Goal: Task Accomplishment & Management: Complete application form

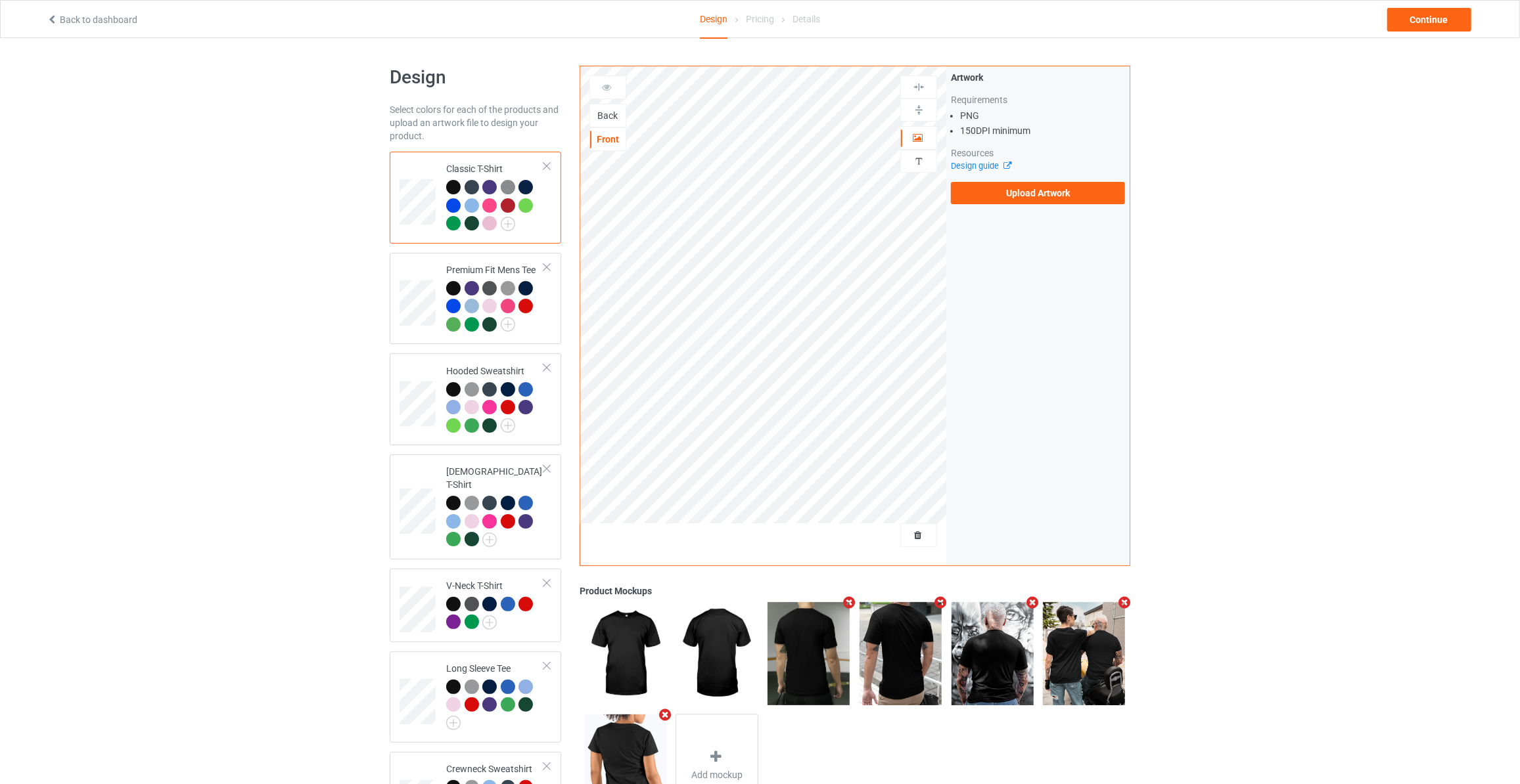
click at [611, 120] on div "Back" at bounding box center [607, 116] width 35 height 13
click at [1044, 187] on label "Upload Artwork" at bounding box center [1037, 192] width 174 height 22
click at [0, 0] on input "Upload Artwork" at bounding box center [0, 0] width 0 height 0
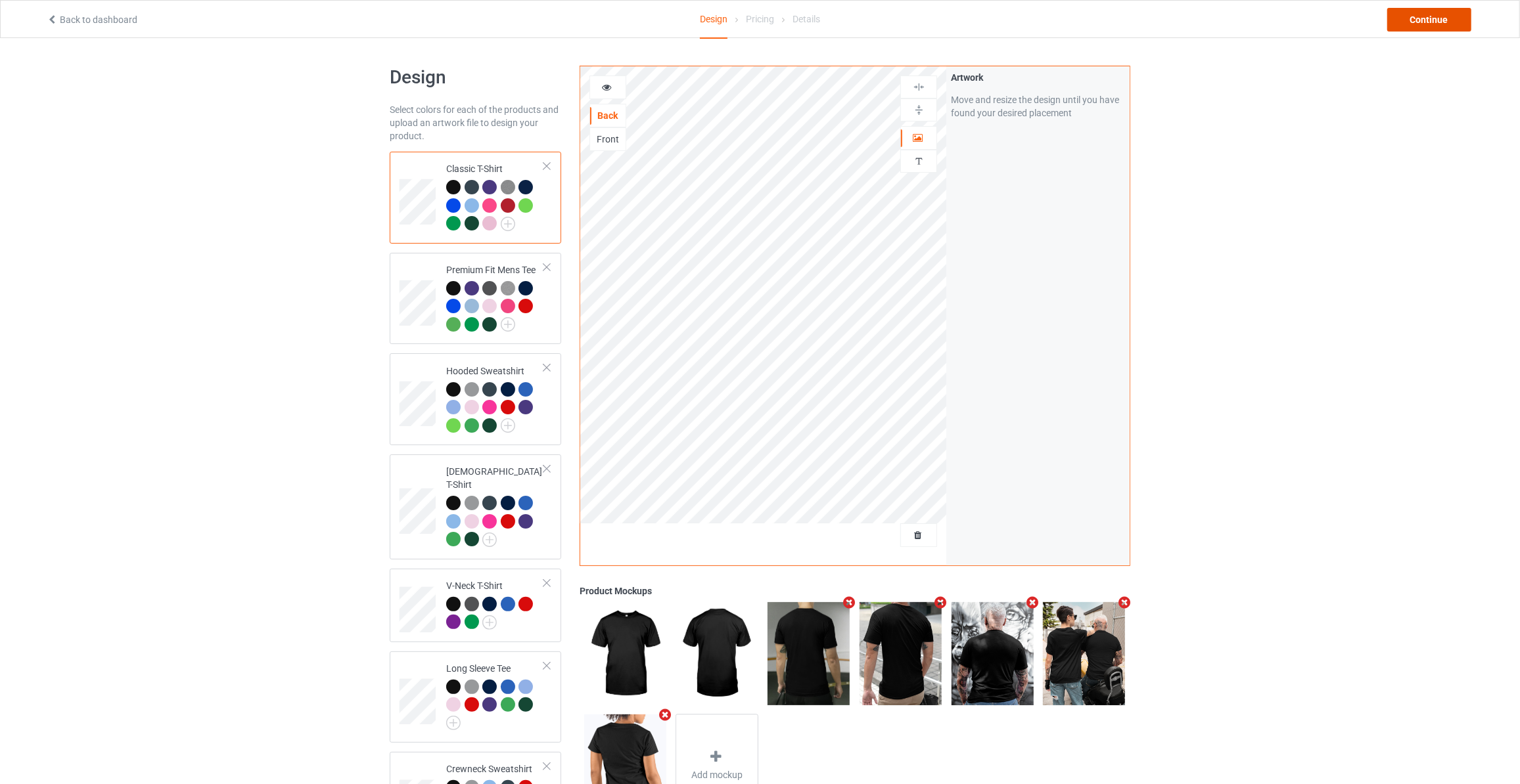
click at [1414, 25] on div "Continue" at bounding box center [1429, 19] width 84 height 24
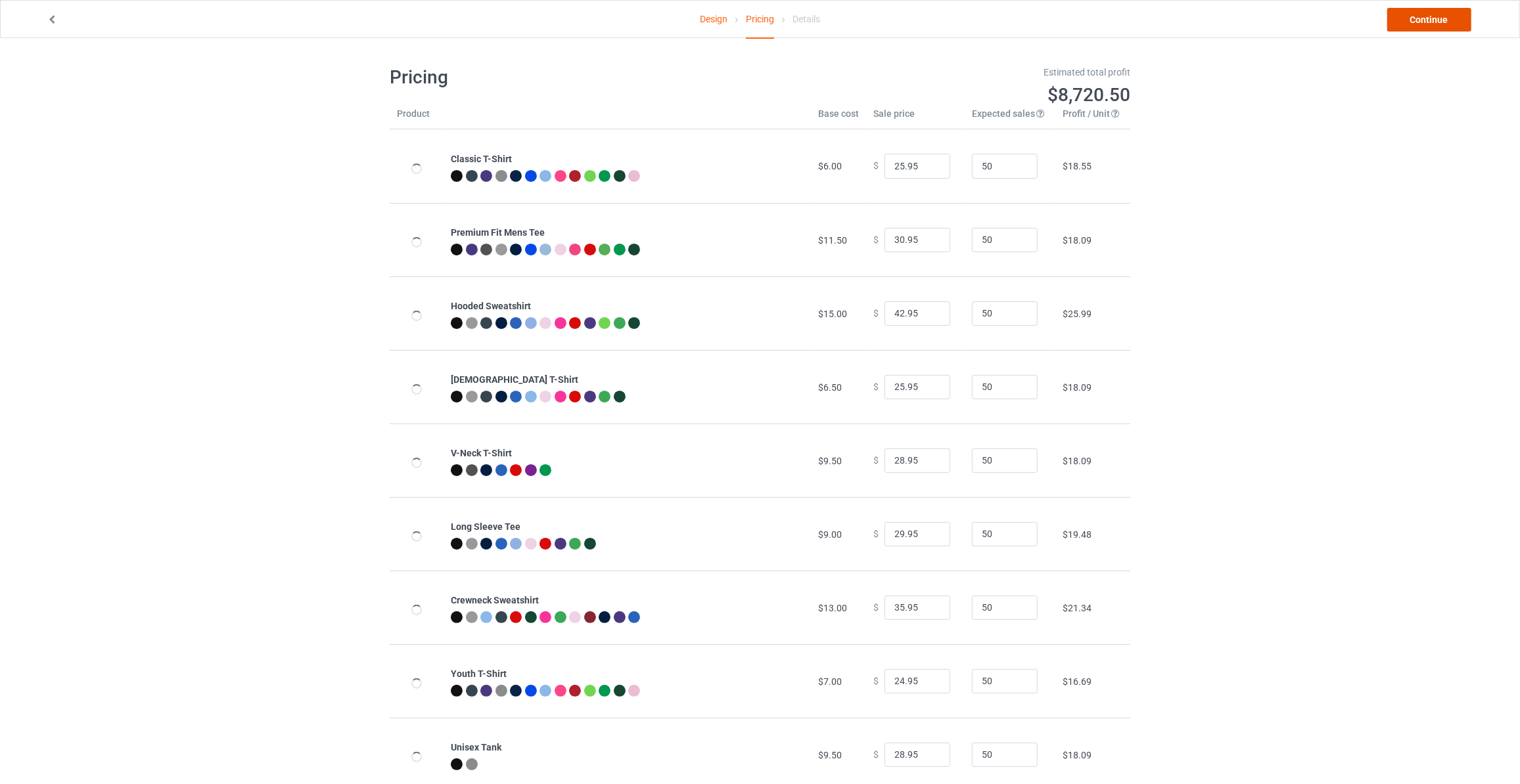
click at [1414, 25] on link "Continue" at bounding box center [1429, 19] width 84 height 24
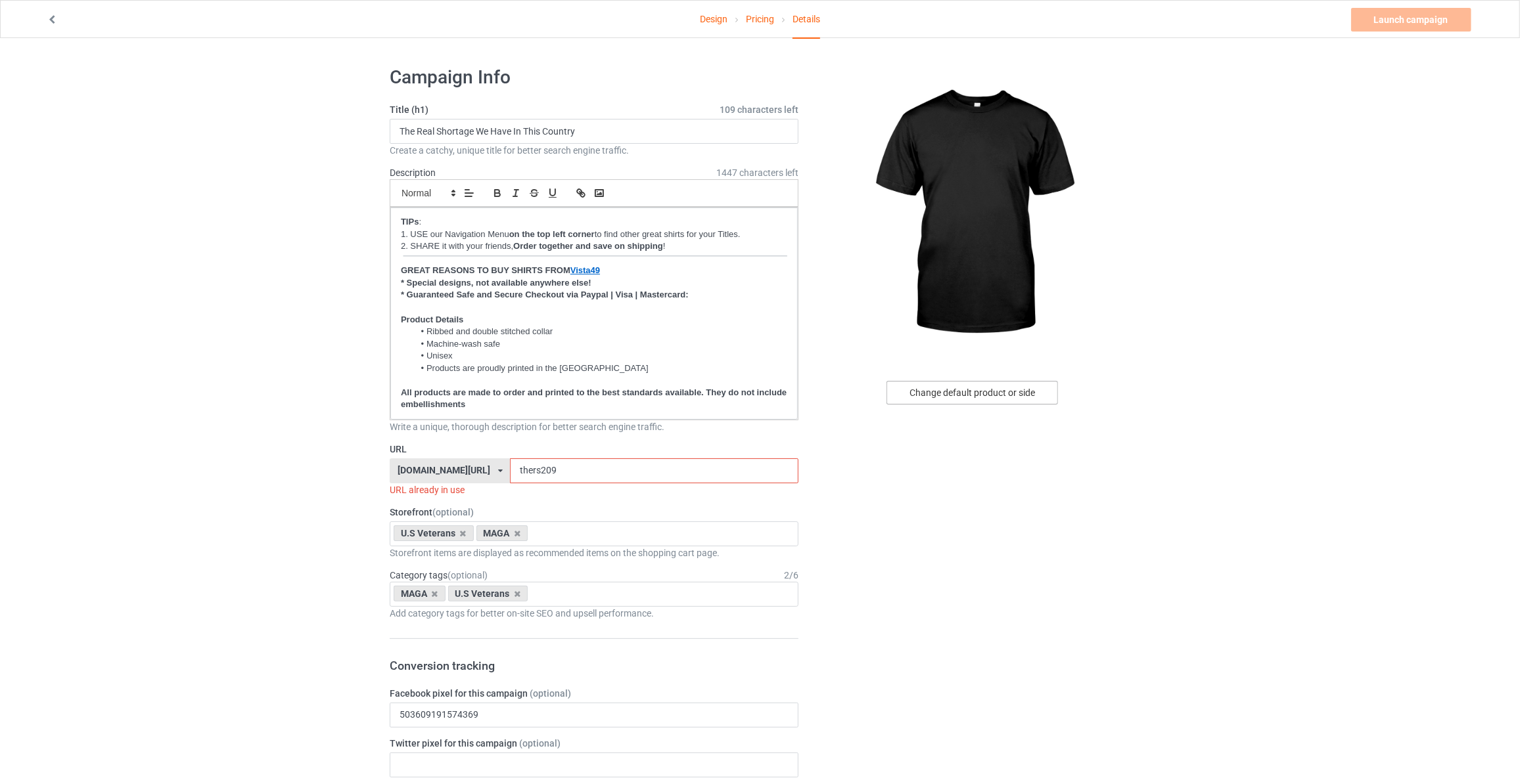
click at [966, 389] on div "Change default product or side" at bounding box center [972, 392] width 171 height 24
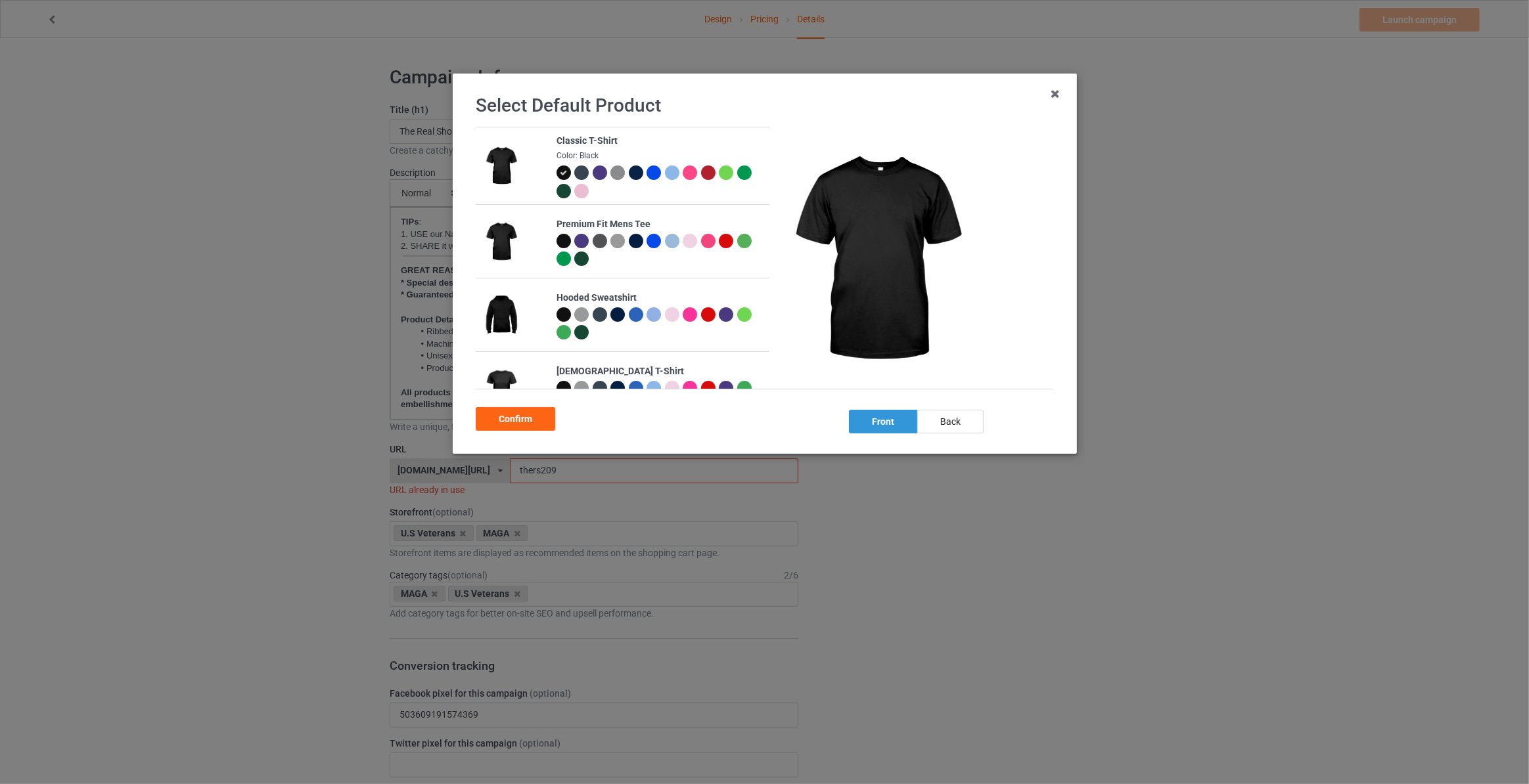
click at [945, 420] on div "back" at bounding box center [951, 421] width 67 height 24
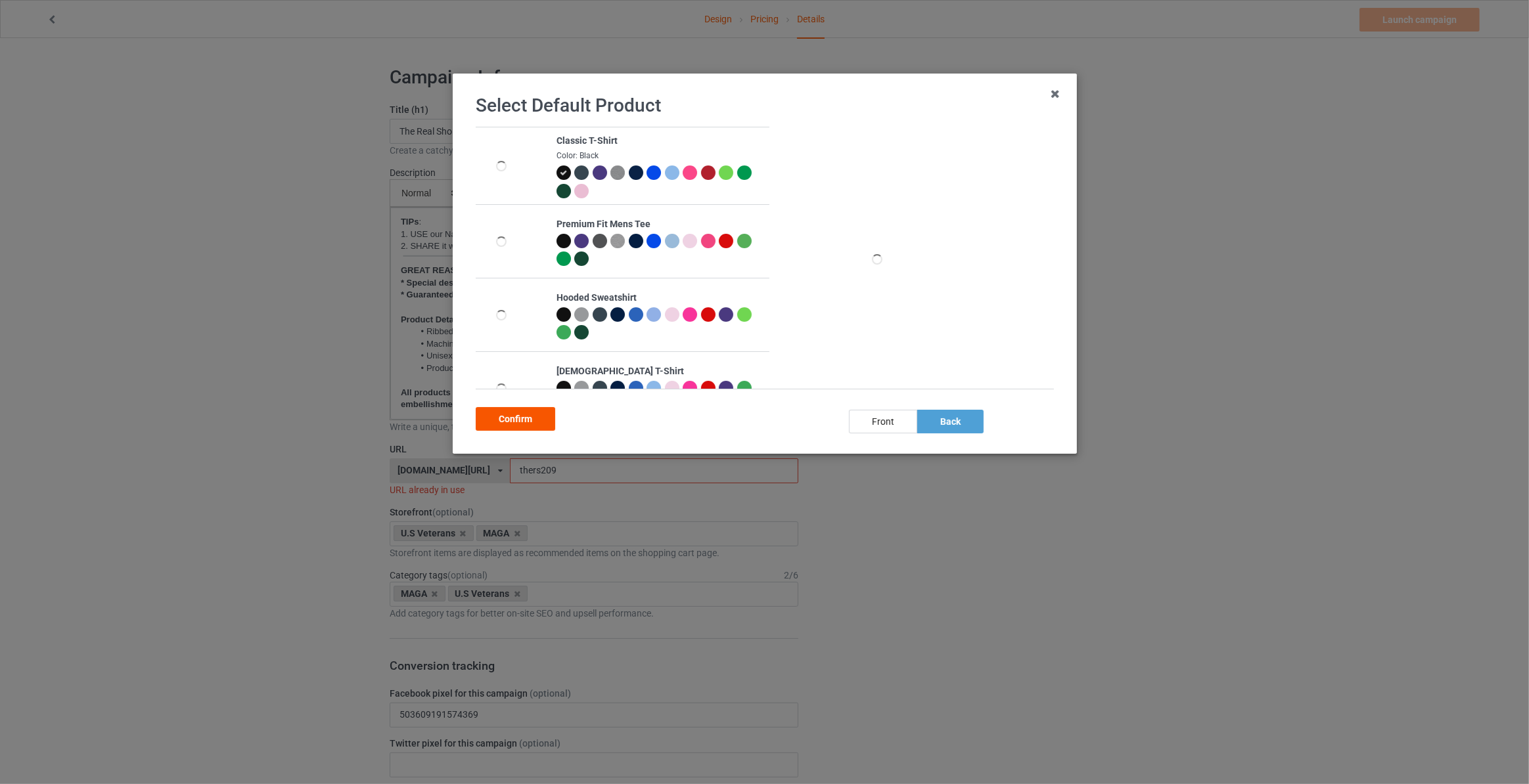
click at [522, 424] on div "Confirm" at bounding box center [516, 419] width 80 height 24
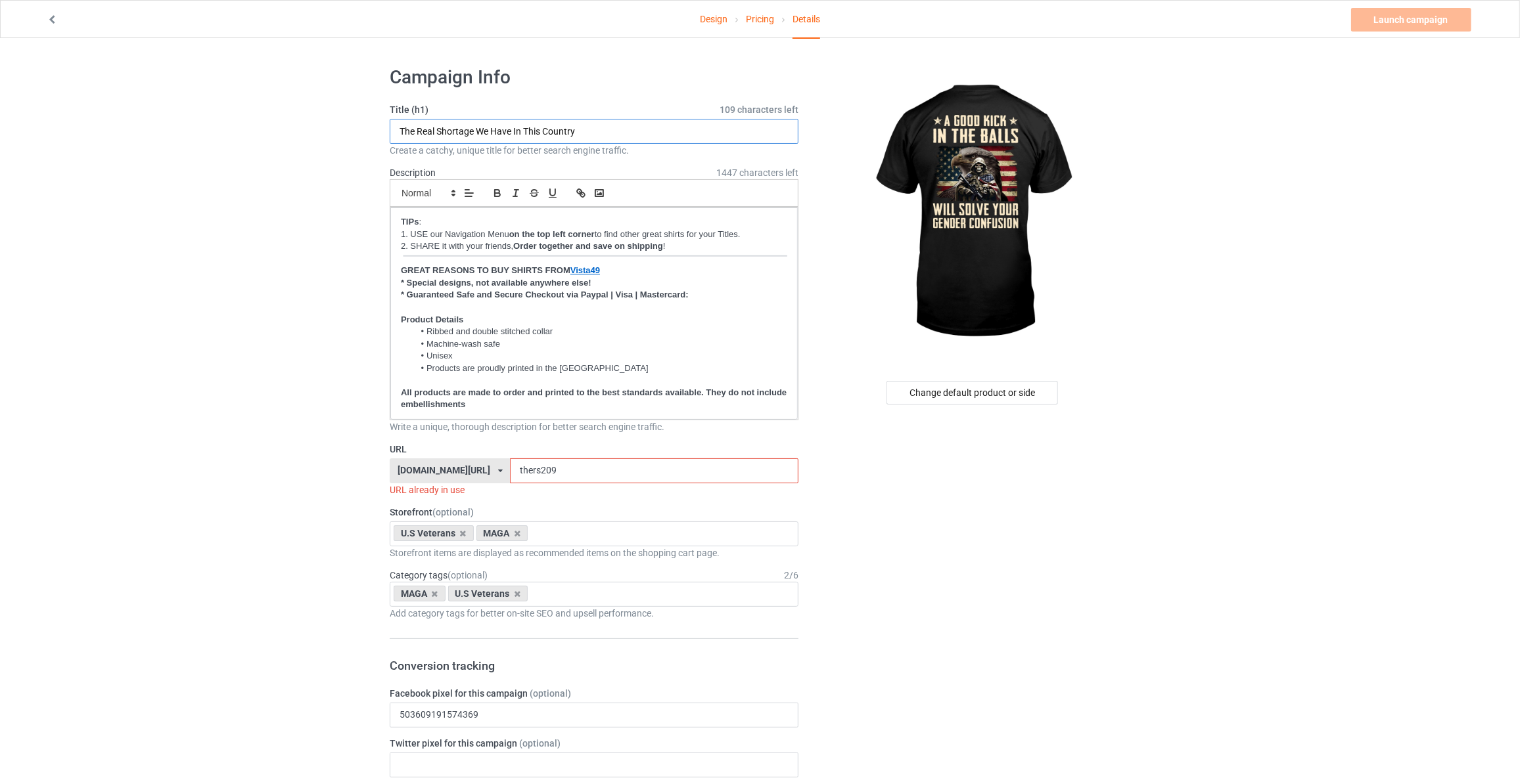
click at [639, 132] on input "The Real Shortage We Have In This Country" at bounding box center [593, 131] width 408 height 25
paste input "A Good Kick In The Balls Will Solve Your Gender Confusion"
type input "A Good Kick In The Balls Will Solve Your Gender Confusion"
drag, startPoint x: 181, startPoint y: 372, endPoint x: 224, endPoint y: 391, distance: 47.0
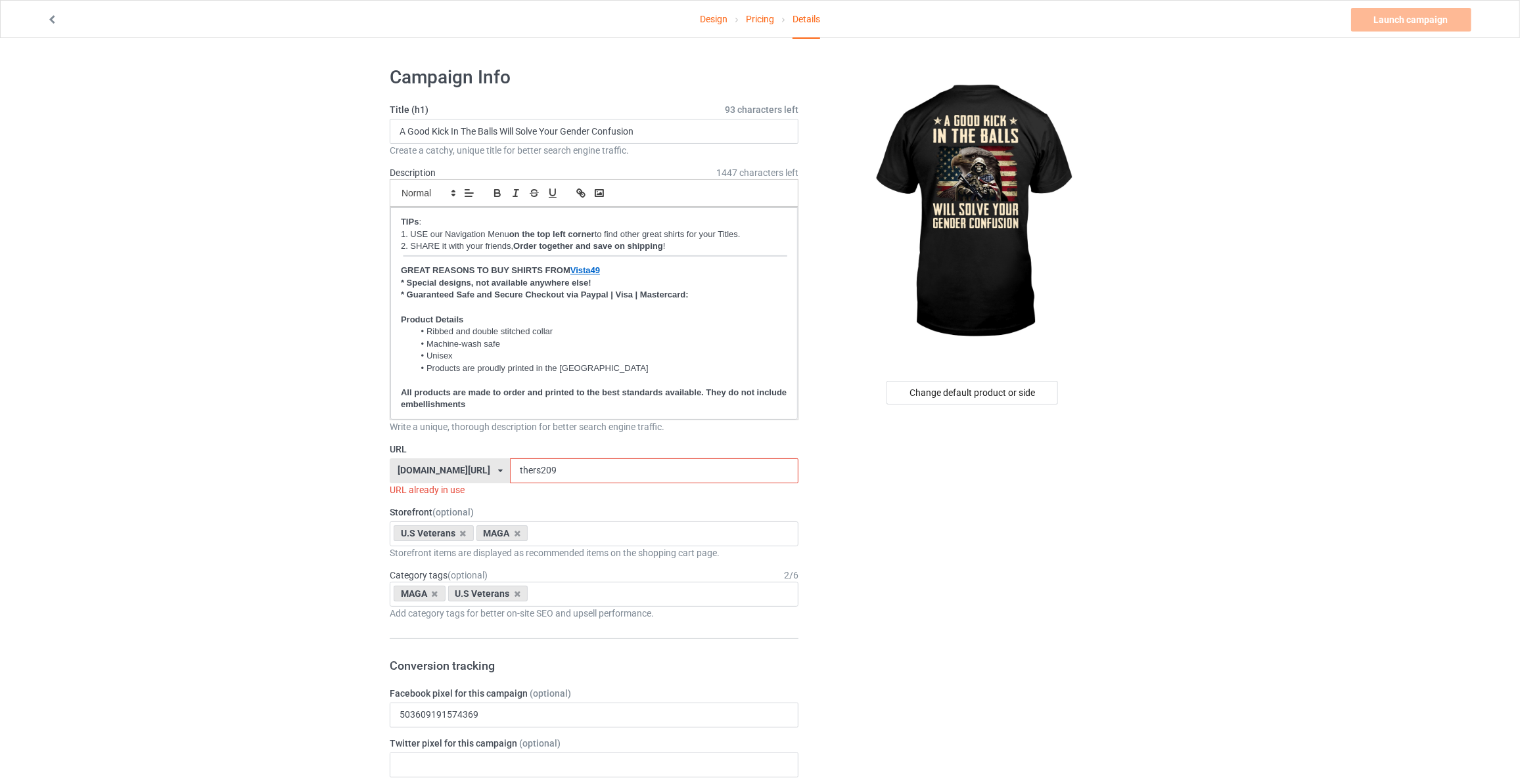
drag, startPoint x: 563, startPoint y: 472, endPoint x: 118, endPoint y: 444, distance: 445.9
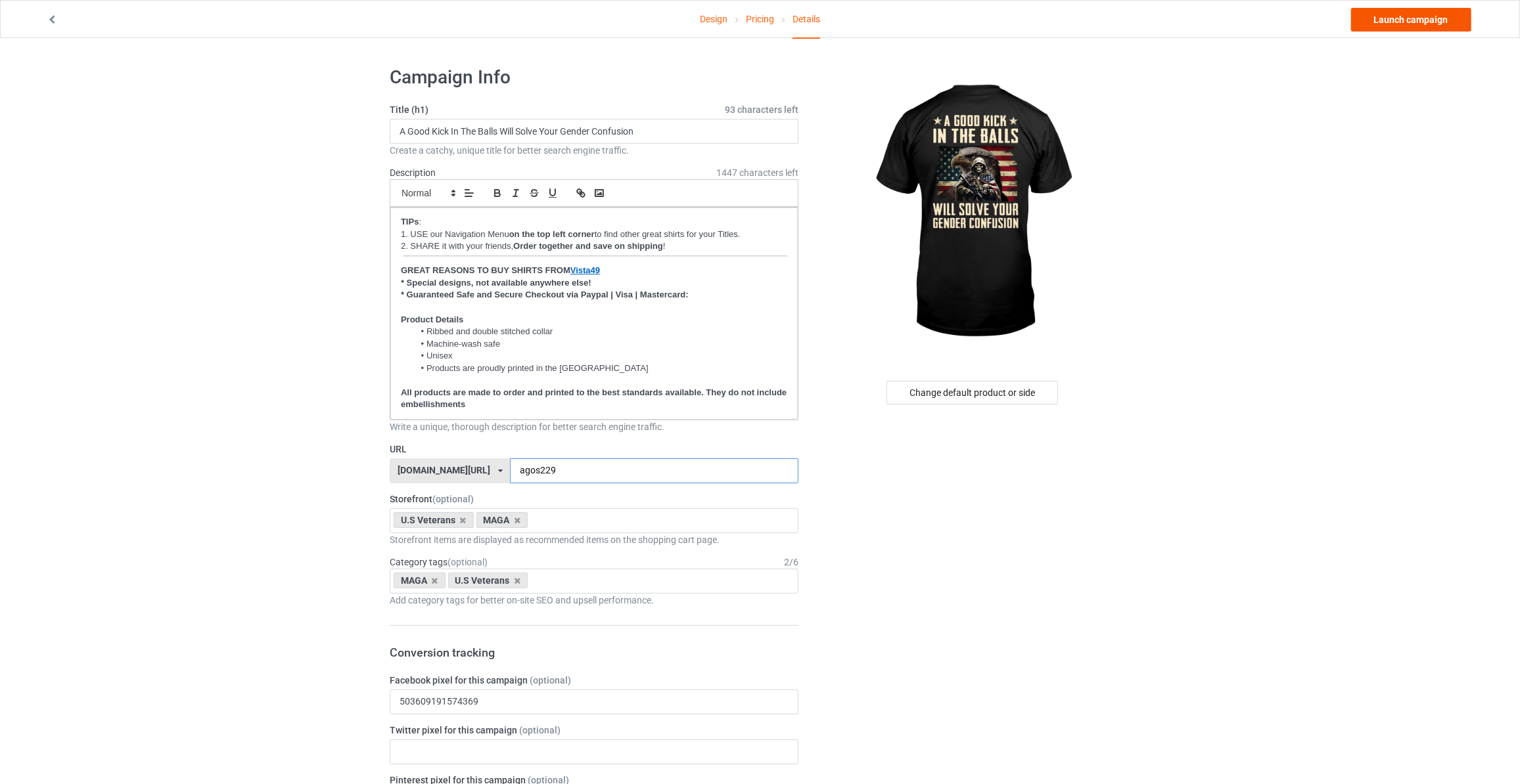
type input "agos229"
click at [1430, 27] on link "Launch campaign" at bounding box center [1411, 19] width 120 height 24
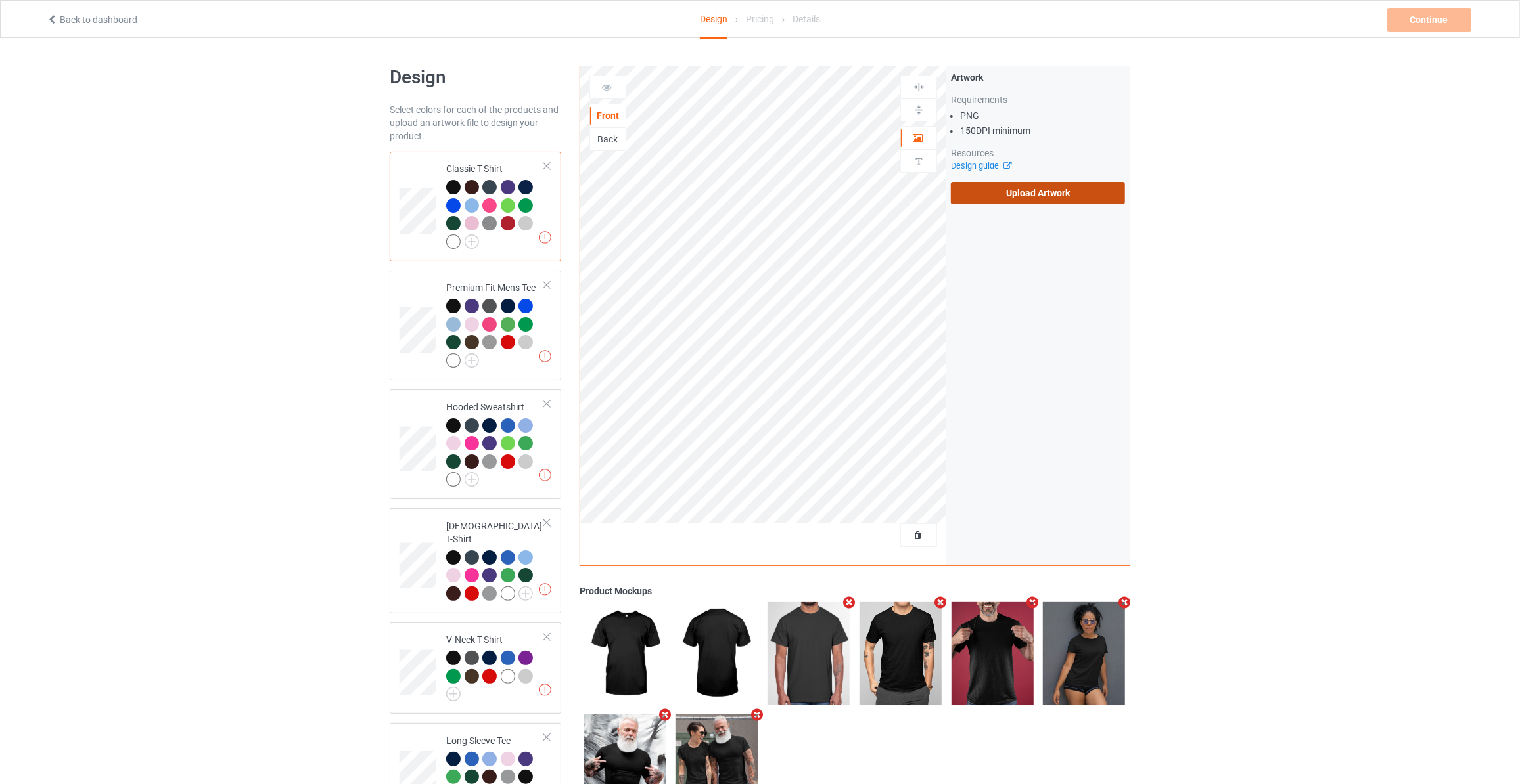
click at [1035, 187] on label "Upload Artwork" at bounding box center [1037, 192] width 174 height 22
click at [0, 0] on input "Upload Artwork" at bounding box center [0, 0] width 0 height 0
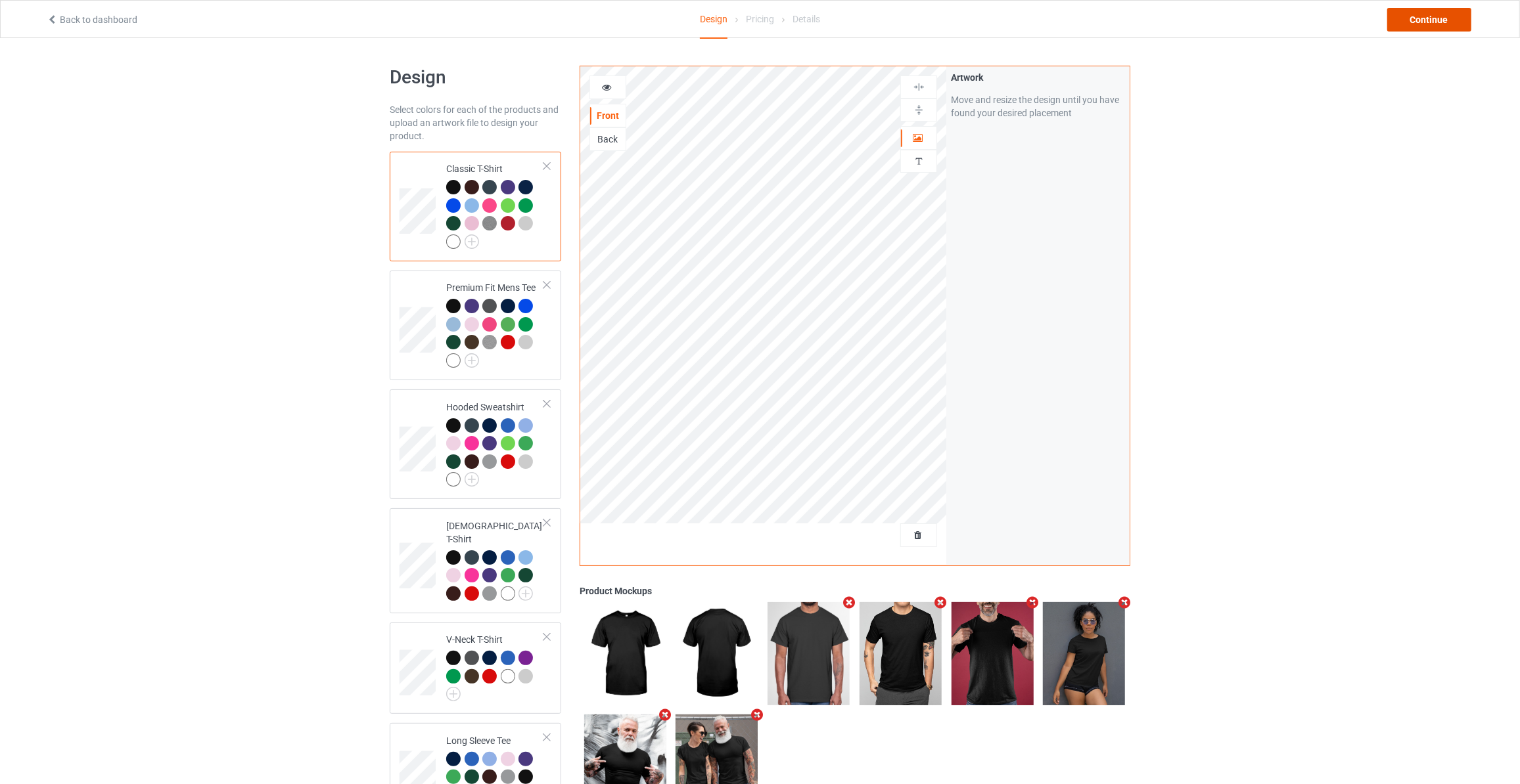
click at [1413, 13] on div "Continue" at bounding box center [1429, 19] width 84 height 24
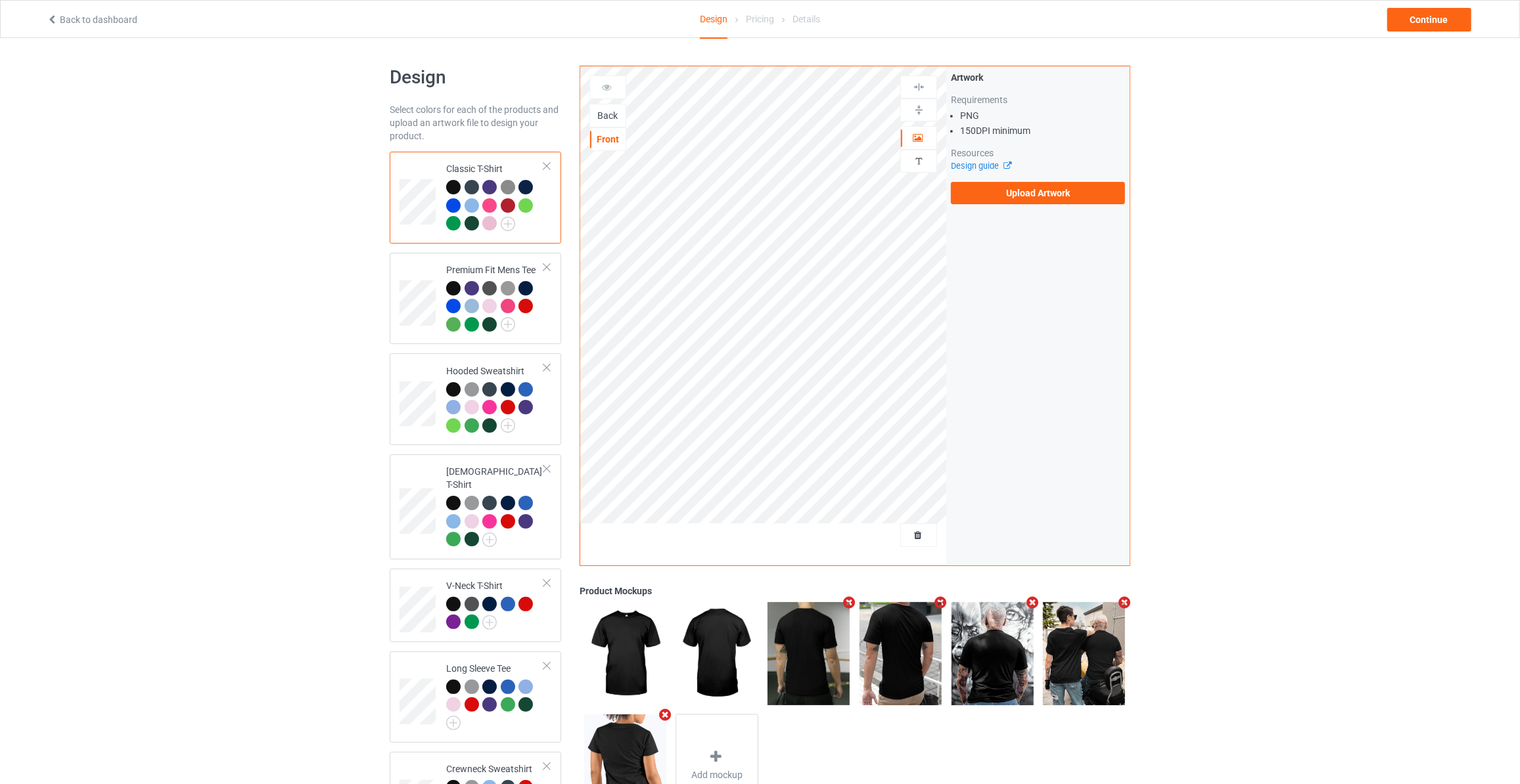
click at [608, 114] on div "Back" at bounding box center [607, 116] width 35 height 13
click at [990, 187] on label "Upload Artwork" at bounding box center [1037, 192] width 174 height 22
click at [0, 0] on input "Upload Artwork" at bounding box center [0, 0] width 0 height 0
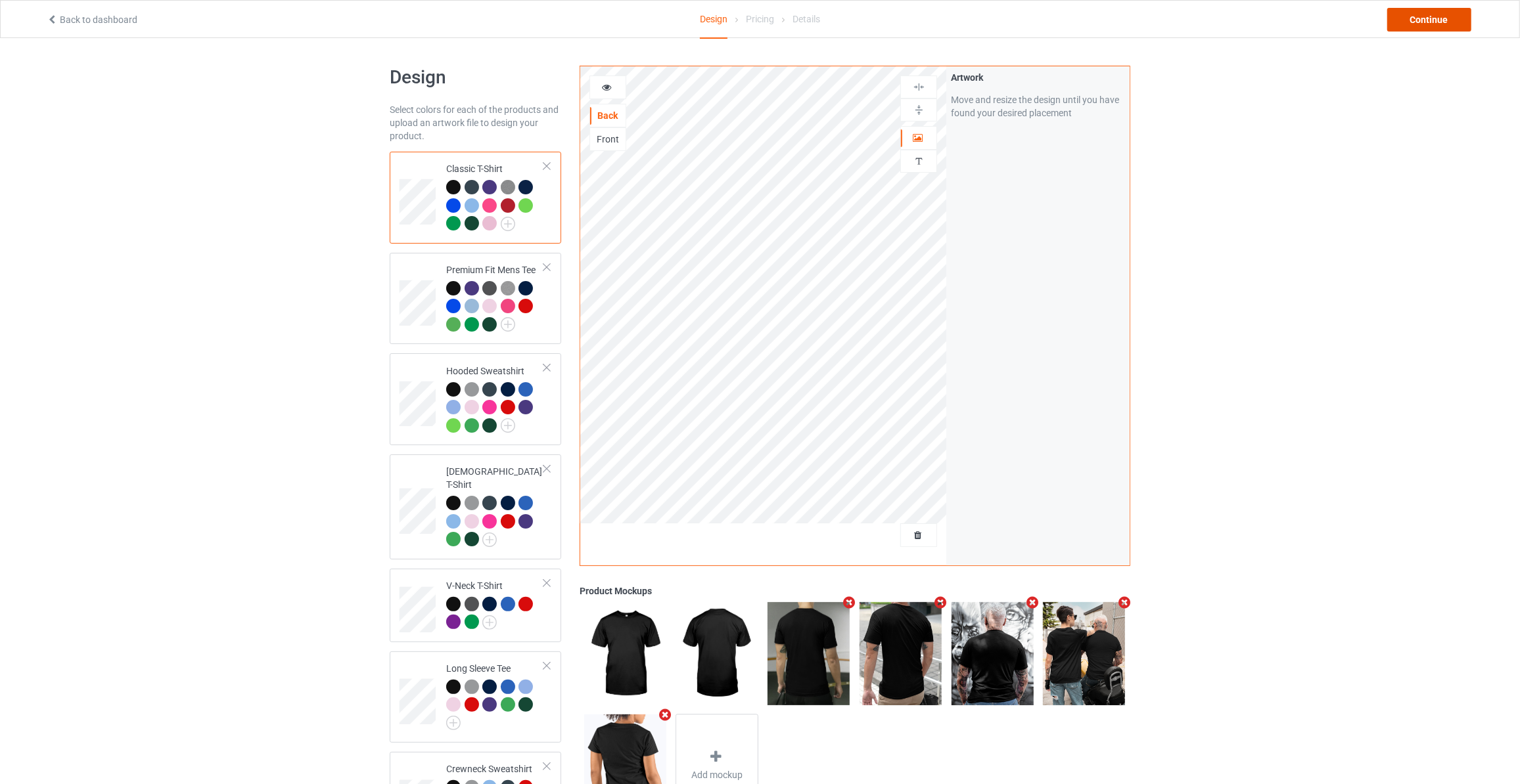
click at [1431, 20] on div "Continue" at bounding box center [1429, 19] width 84 height 24
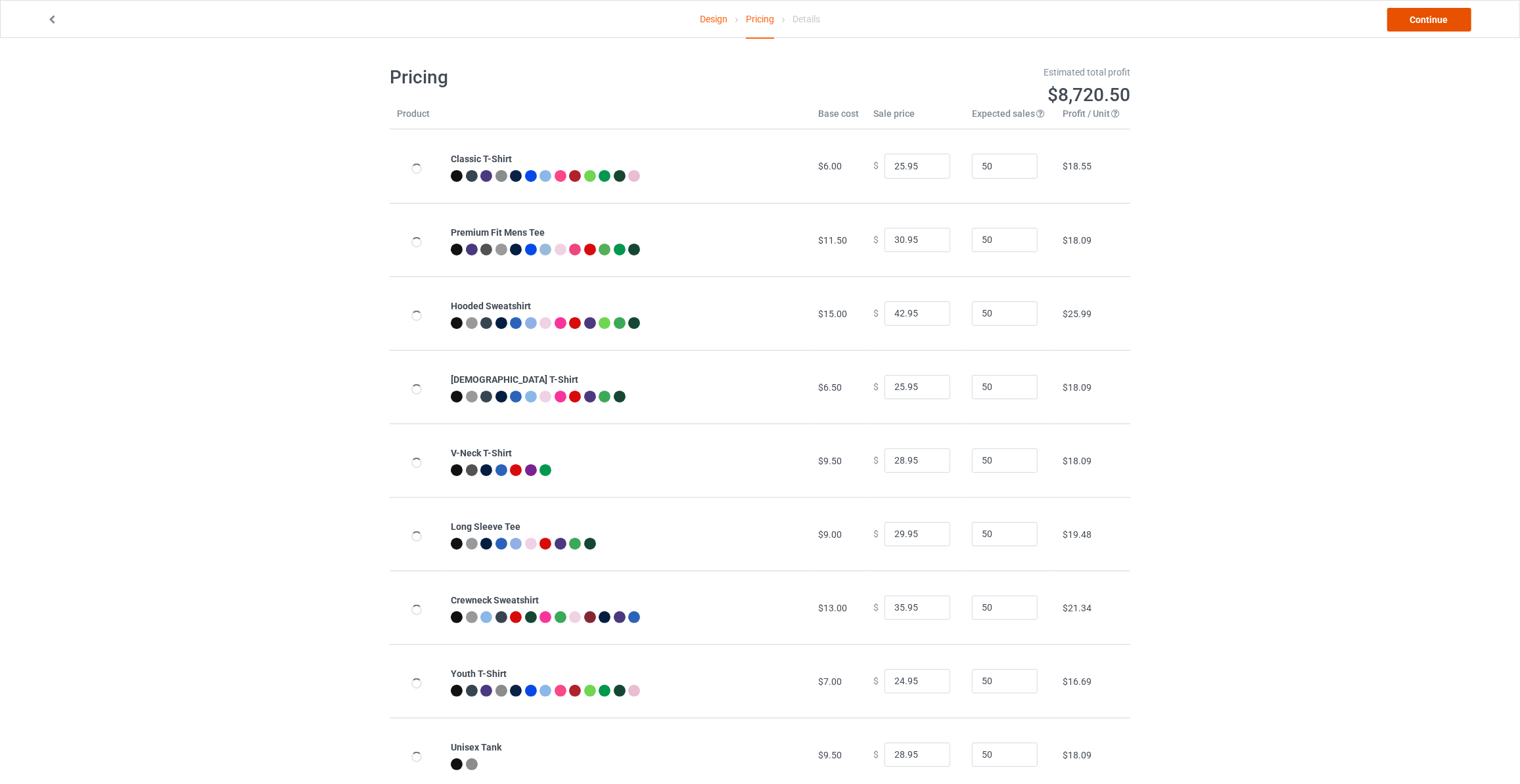
click at [1431, 20] on link "Continue" at bounding box center [1429, 19] width 84 height 24
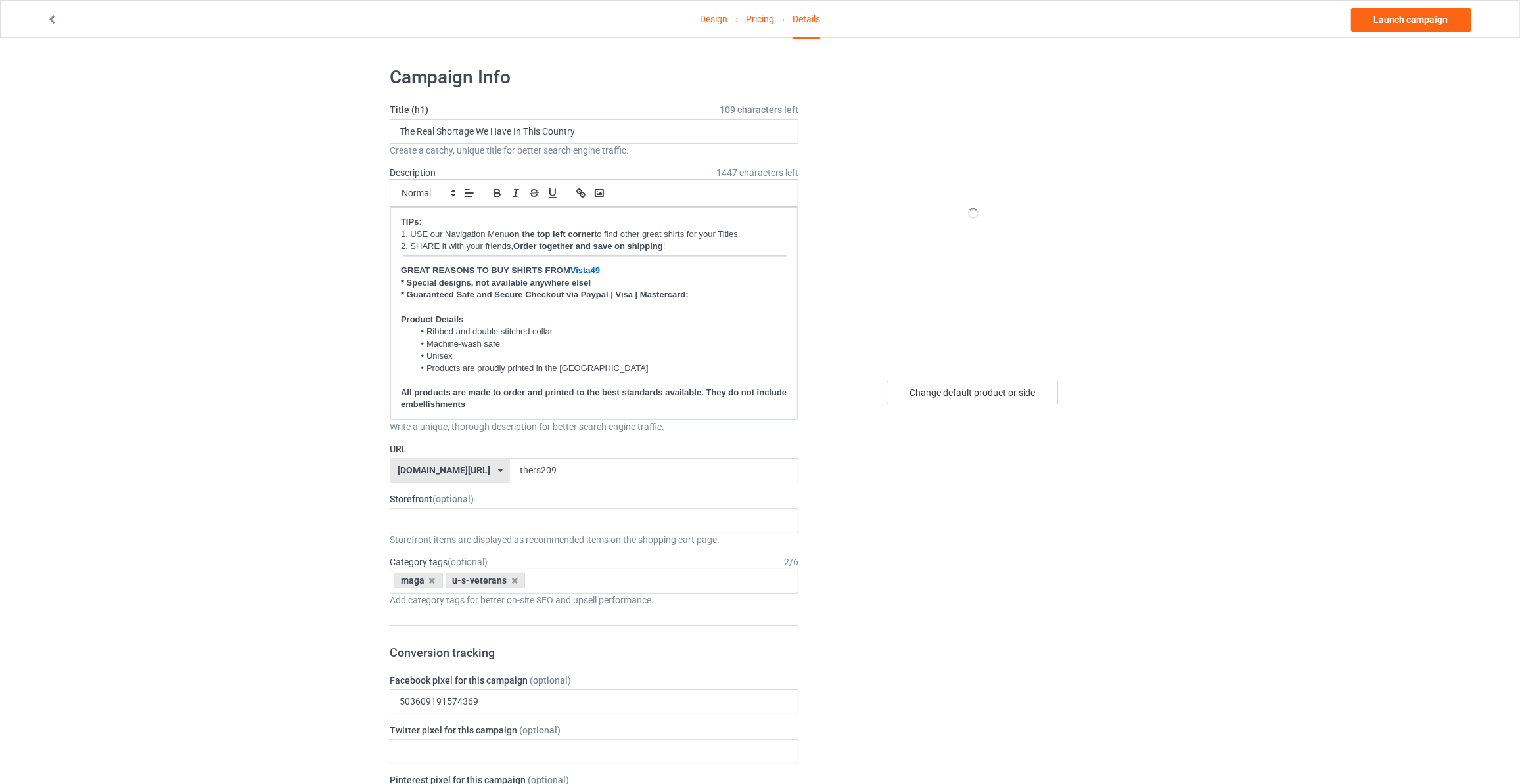
click at [935, 389] on div "Change default product or side" at bounding box center [972, 392] width 171 height 24
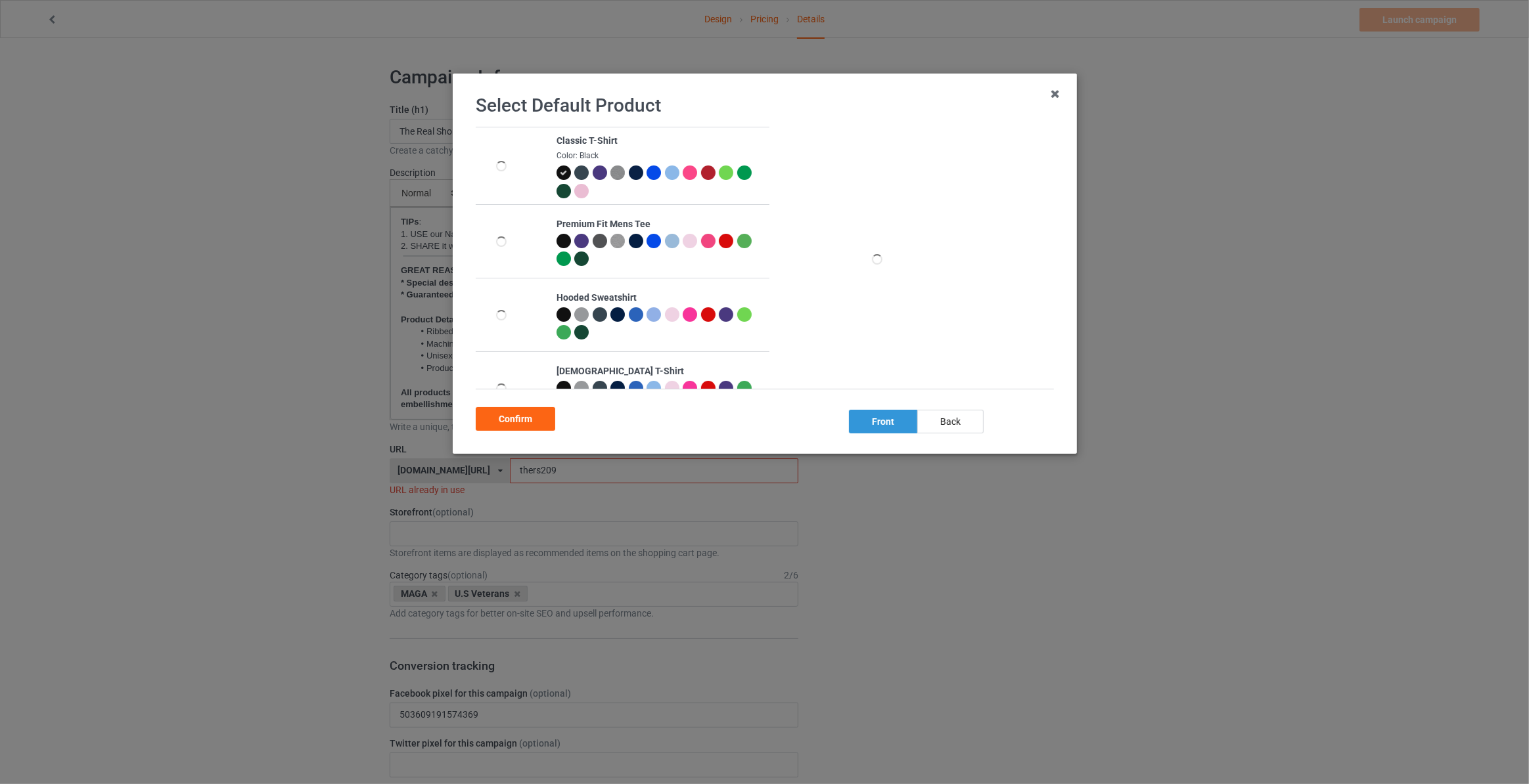
click at [941, 421] on div "back" at bounding box center [951, 421] width 67 height 24
click at [519, 419] on div "Confirm" at bounding box center [516, 419] width 80 height 24
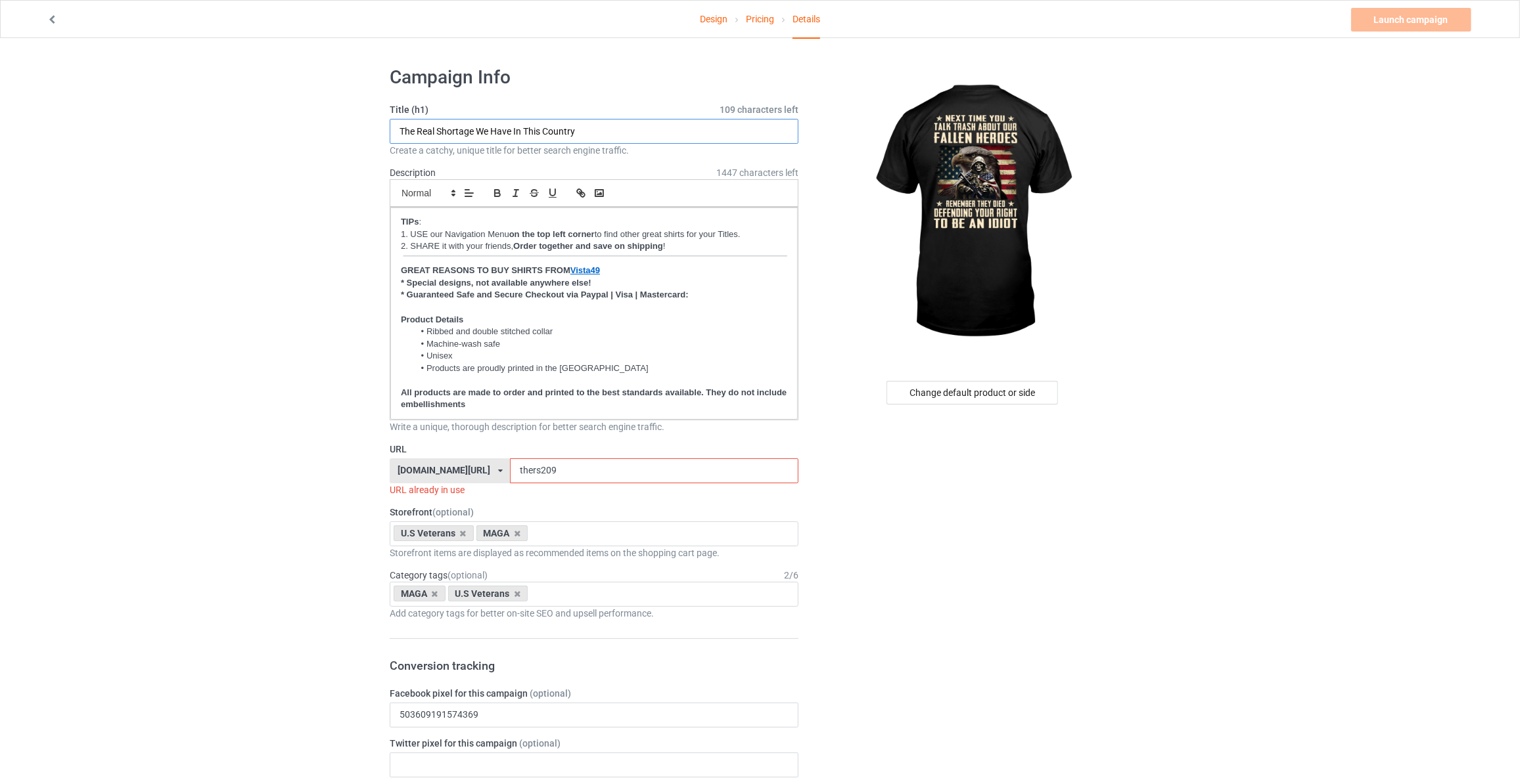
click at [617, 132] on input "The Real Shortage We Have In This Country" at bounding box center [593, 131] width 408 height 25
type input "Next Time You Talk Trash About Our Fallen Heroes"
drag, startPoint x: 550, startPoint y: 470, endPoint x: 113, endPoint y: 454, distance: 437.3
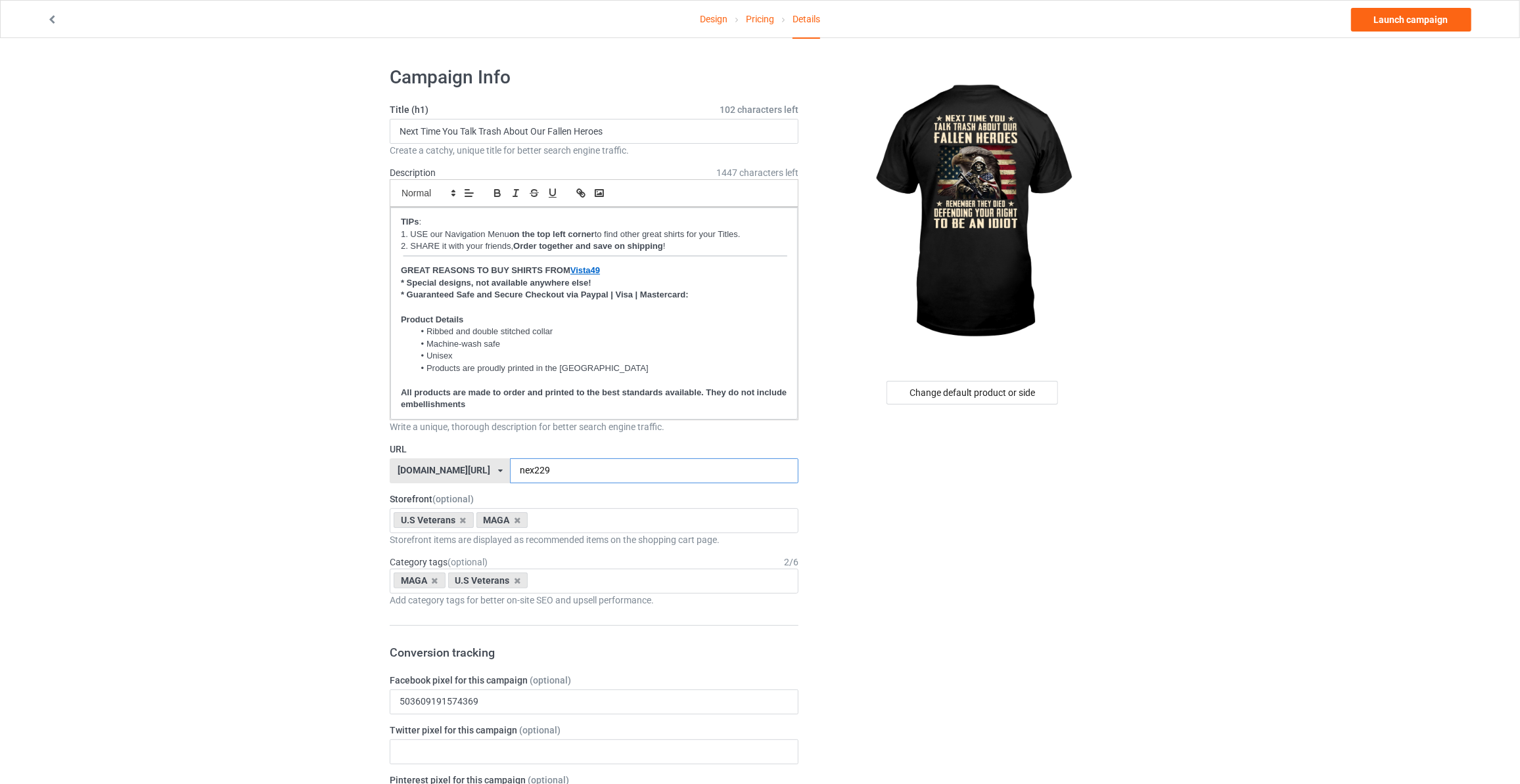
type input "nex229"
click at [1368, 22] on link "Launch campaign" at bounding box center [1411, 19] width 120 height 24
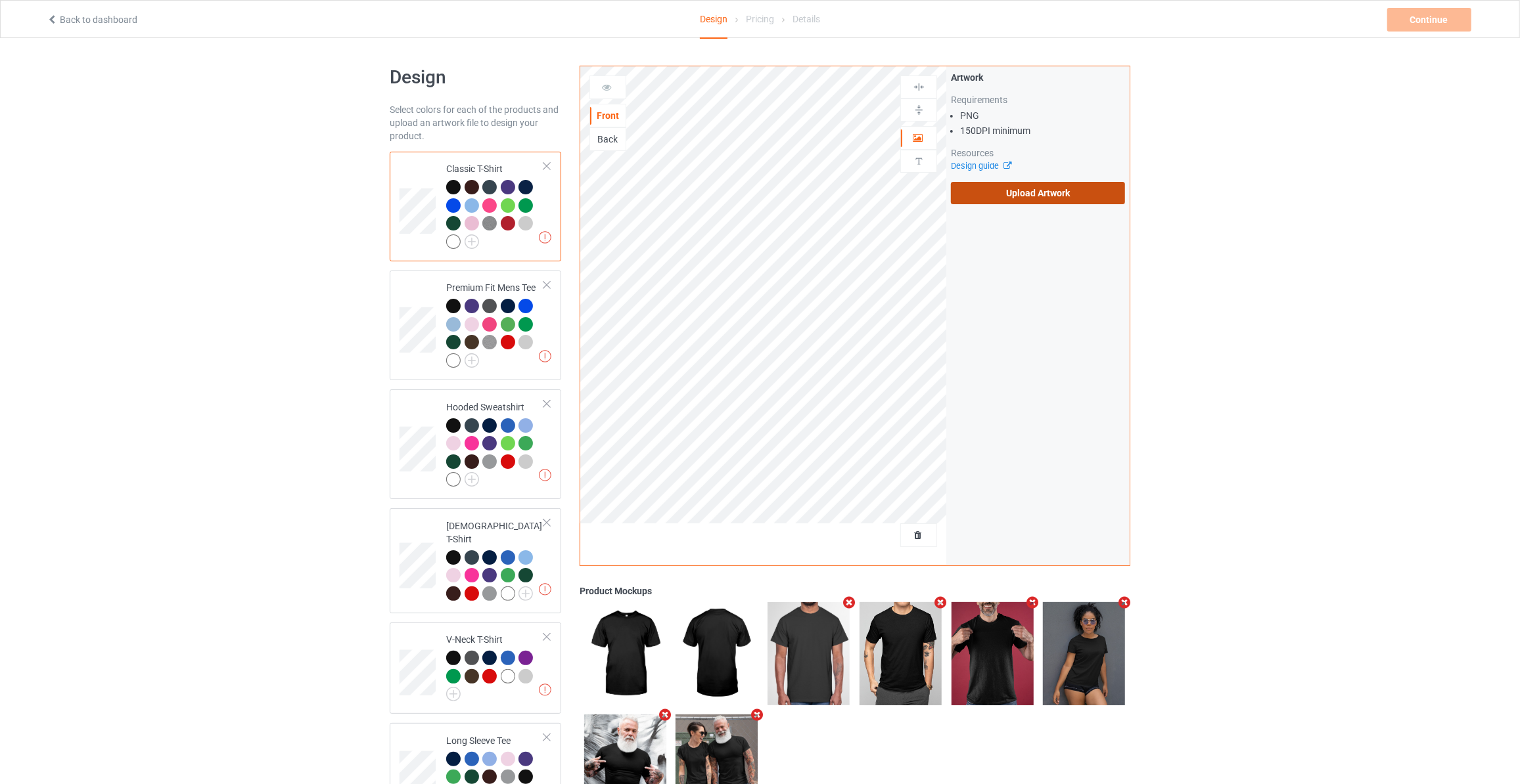
click at [1049, 187] on label "Upload Artwork" at bounding box center [1037, 192] width 174 height 22
click at [0, 0] on input "Upload Artwork" at bounding box center [0, 0] width 0 height 0
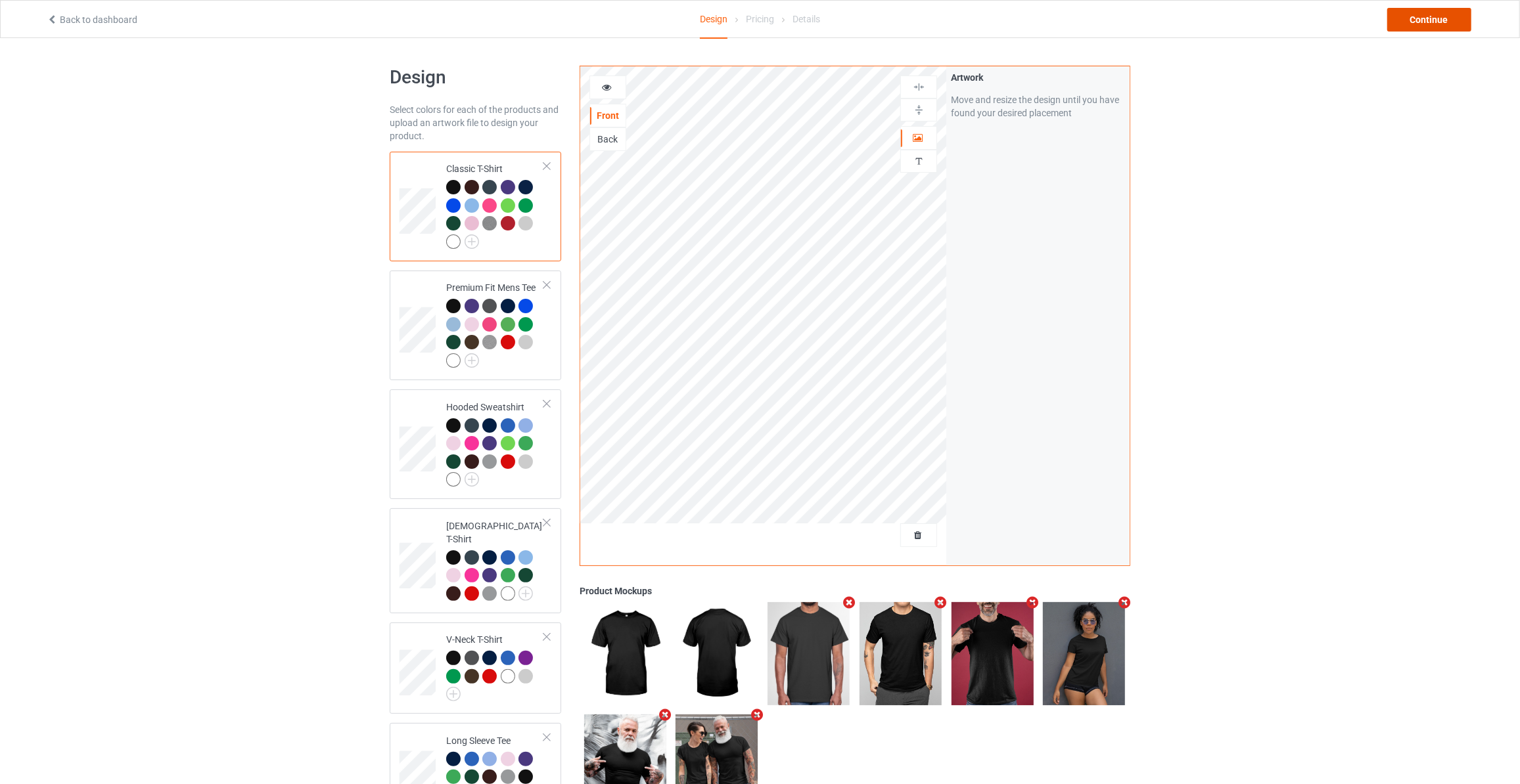
click at [1420, 27] on div "Continue" at bounding box center [1429, 19] width 84 height 24
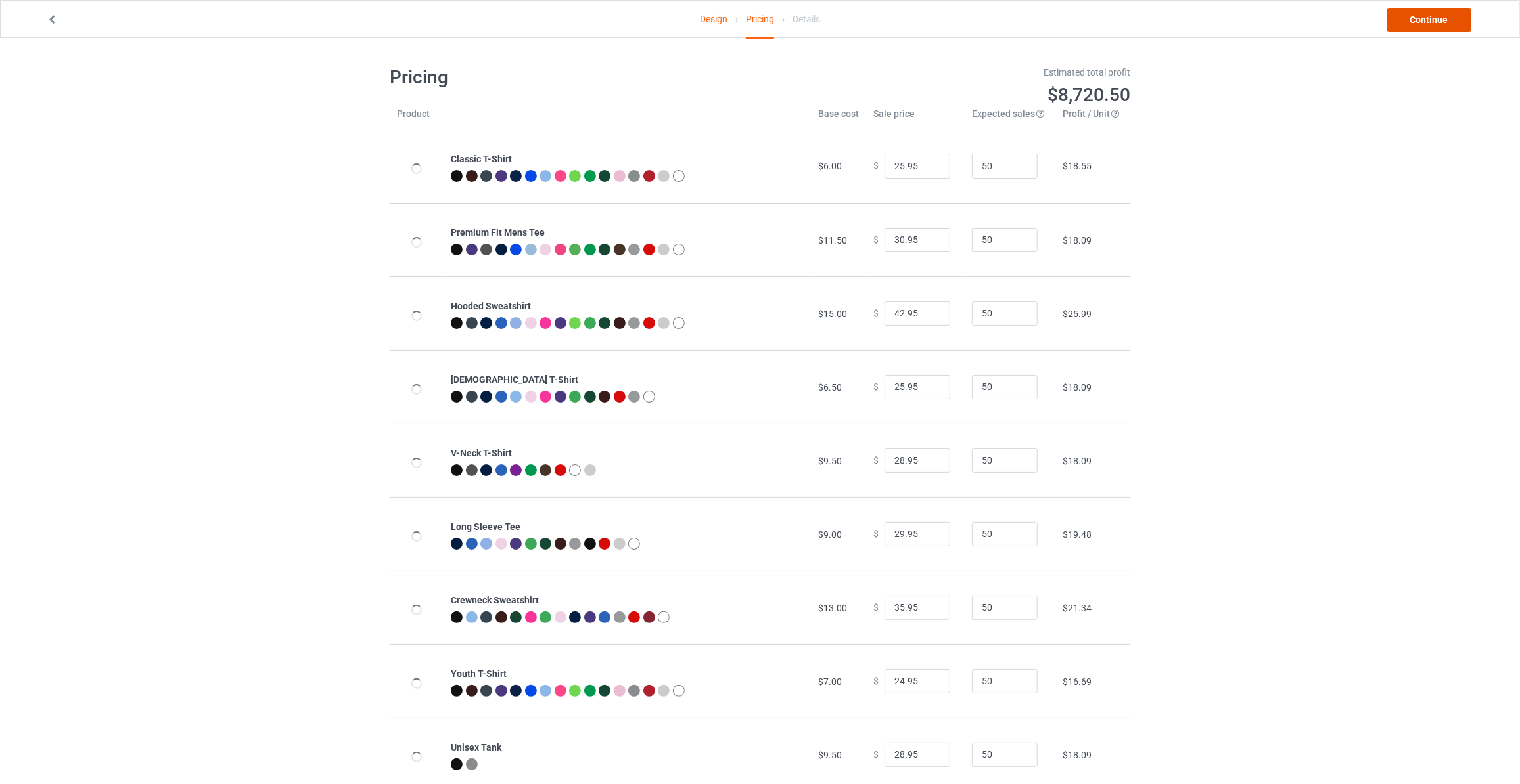
click at [1420, 27] on link "Continue" at bounding box center [1429, 19] width 84 height 24
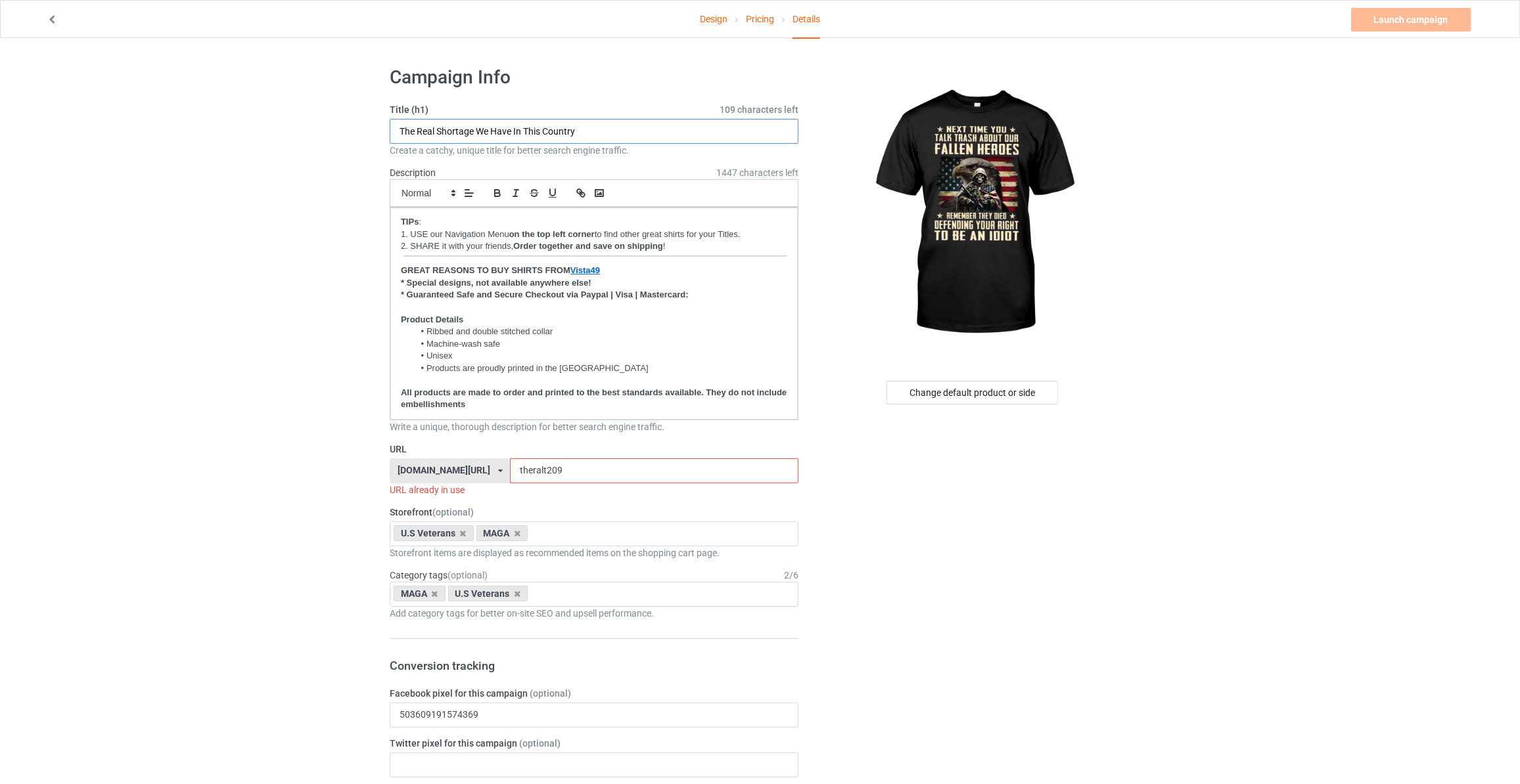
click at [533, 135] on input "The Real Shortage We Have In This Country" at bounding box center [593, 131] width 408 height 25
paste input "Next Time You Talk Trash About Our Fallen Heroes"
type input "Next Time You Talk Trash About Our Fallen Heroes"
drag, startPoint x: 548, startPoint y: 469, endPoint x: 152, endPoint y: 458, distance: 396.2
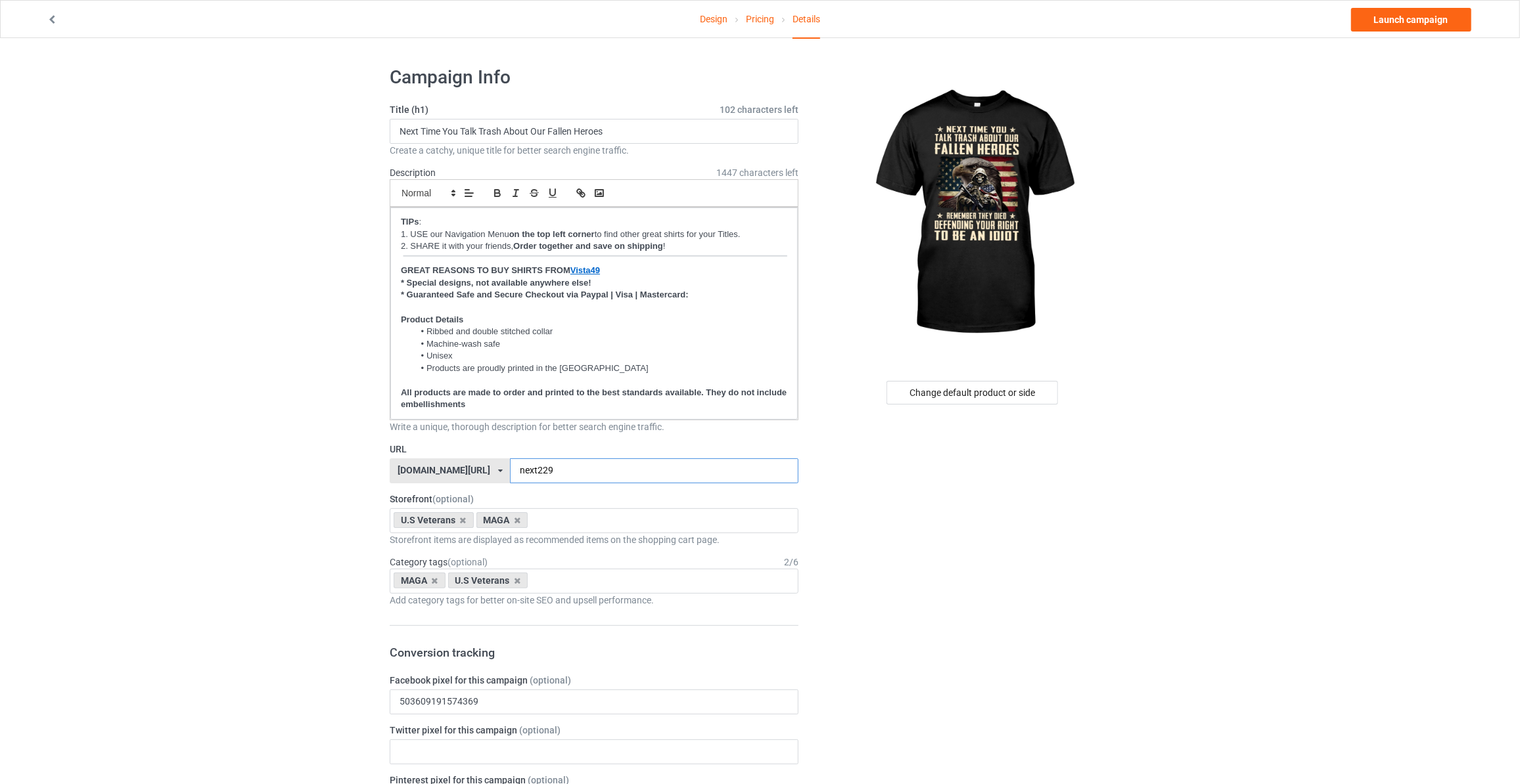
type input "next229"
click at [1411, 19] on link "Launch campaign" at bounding box center [1411, 19] width 120 height 24
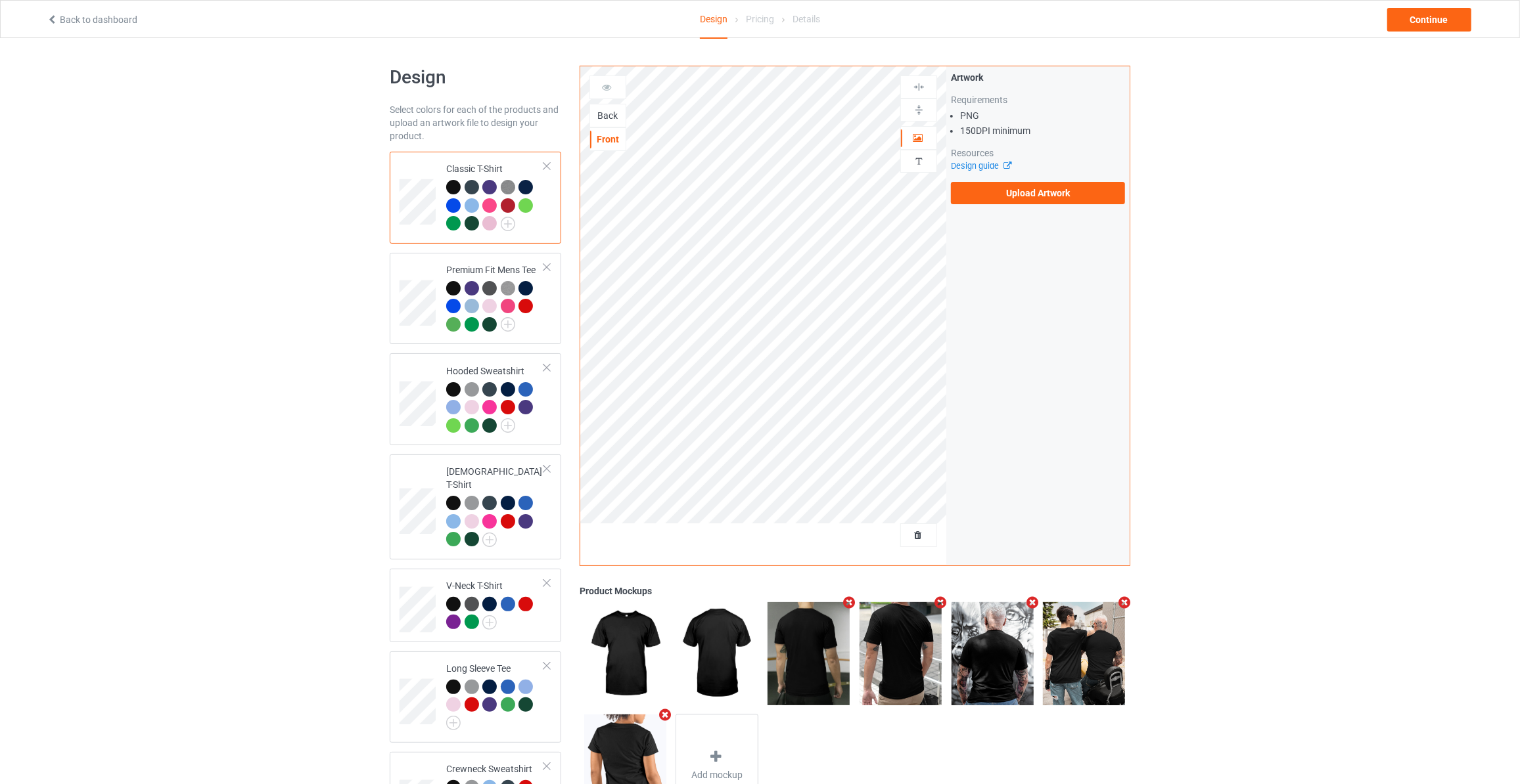
click at [611, 117] on div "Back" at bounding box center [607, 116] width 35 height 13
click at [1009, 191] on label "Upload Artwork" at bounding box center [1037, 192] width 174 height 22
click at [0, 0] on input "Upload Artwork" at bounding box center [0, 0] width 0 height 0
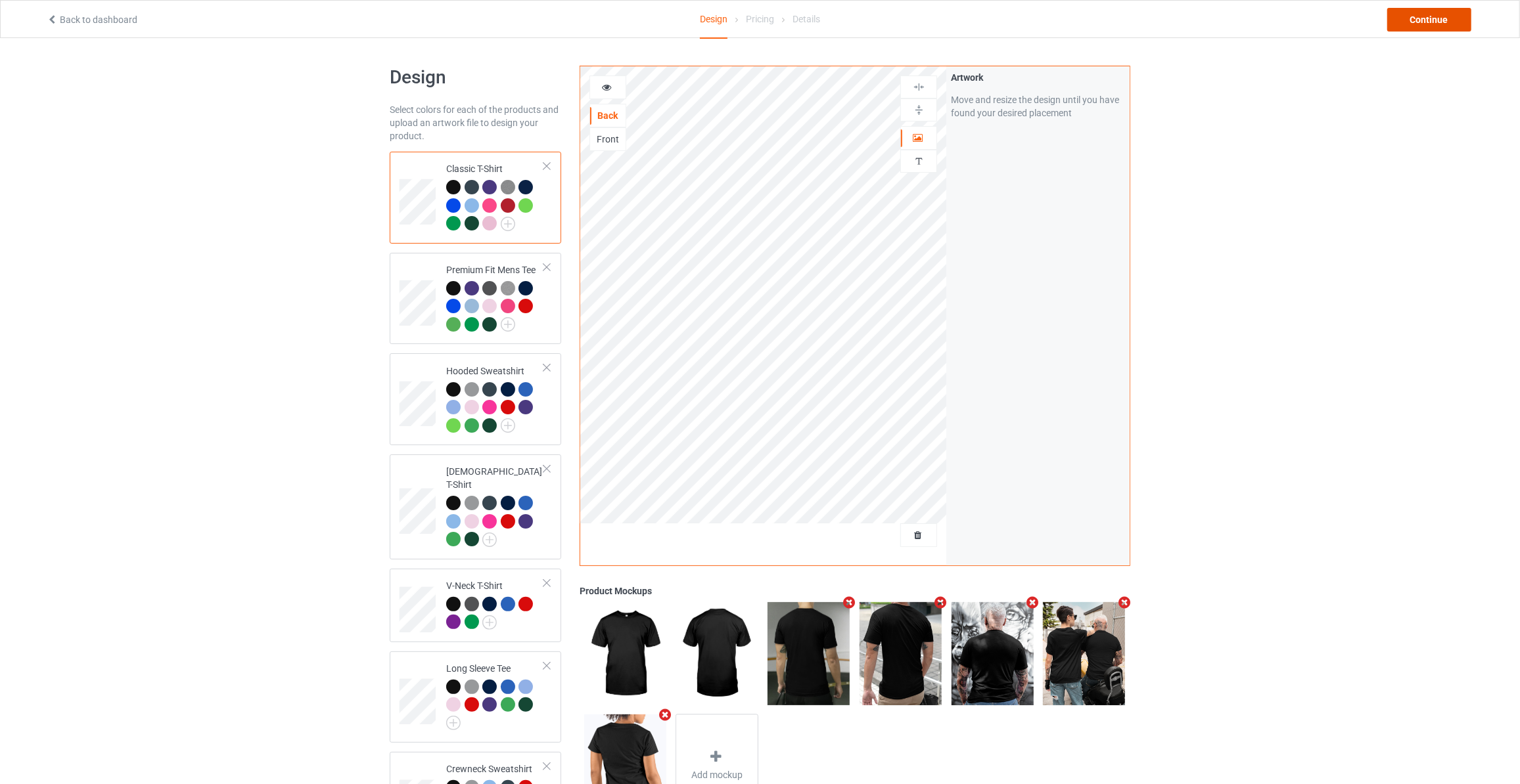
click at [1443, 29] on div "Continue" at bounding box center [1429, 19] width 84 height 24
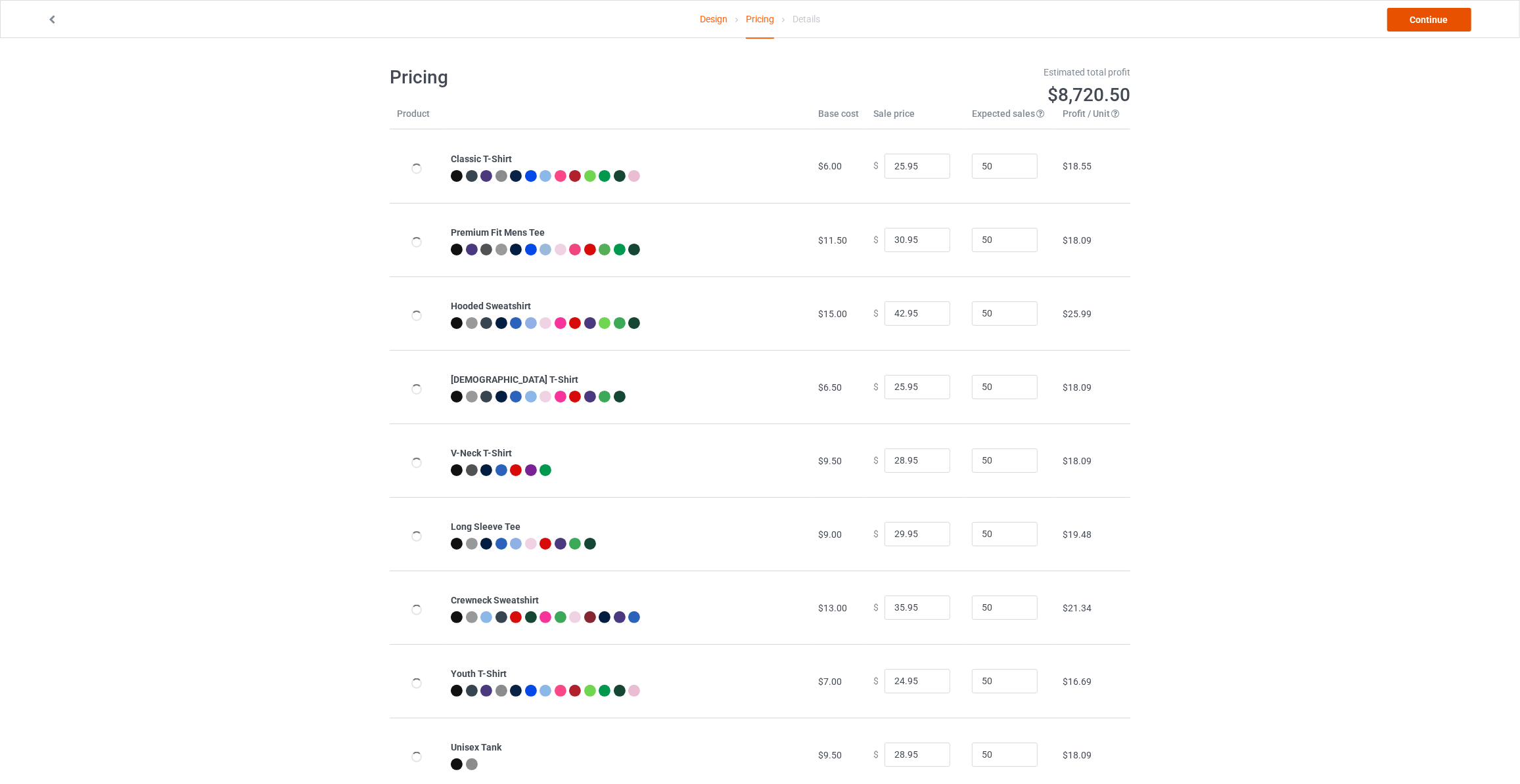
click at [1442, 22] on link "Continue" at bounding box center [1429, 19] width 84 height 24
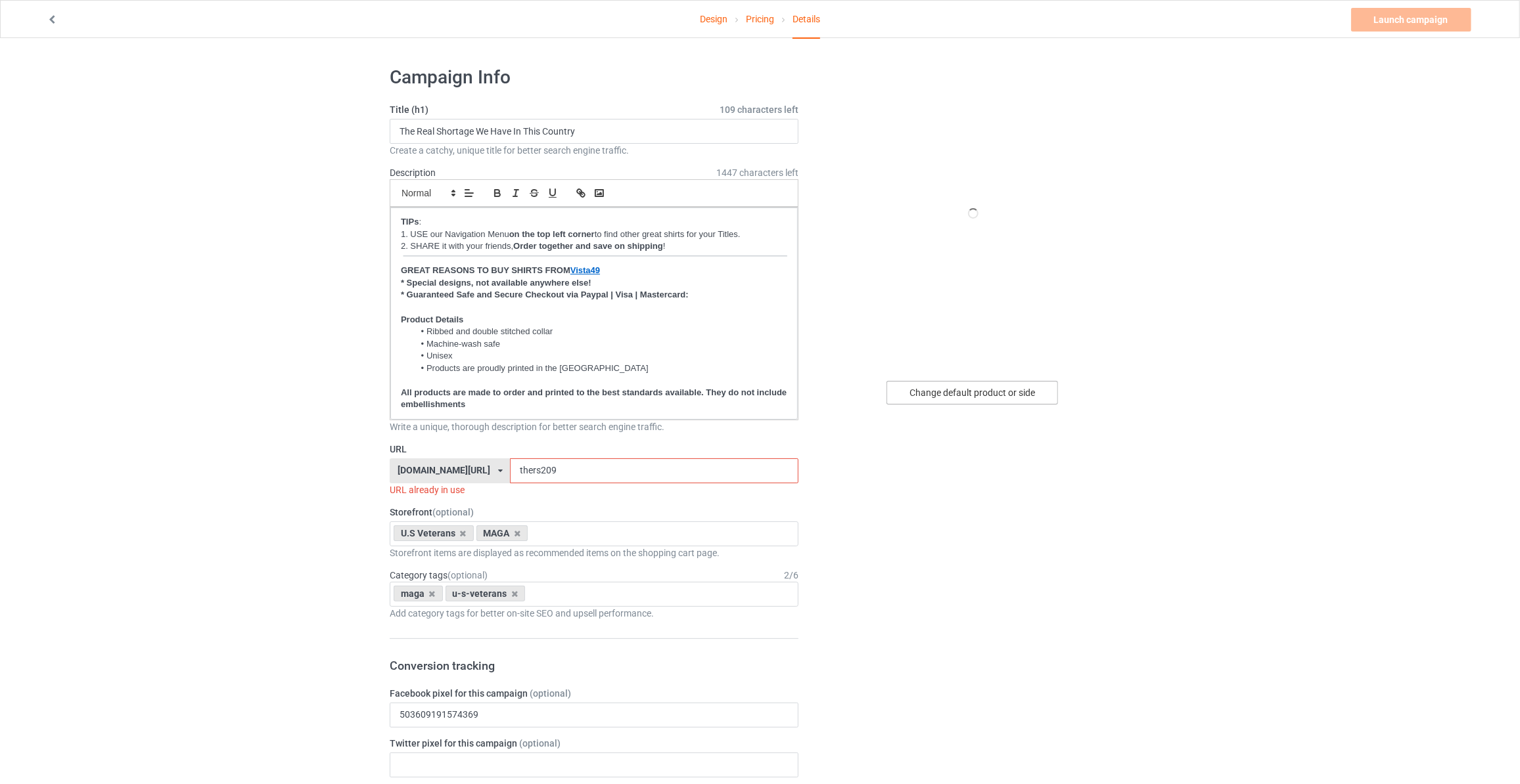
click at [977, 387] on div "Change default product or side" at bounding box center [972, 392] width 171 height 24
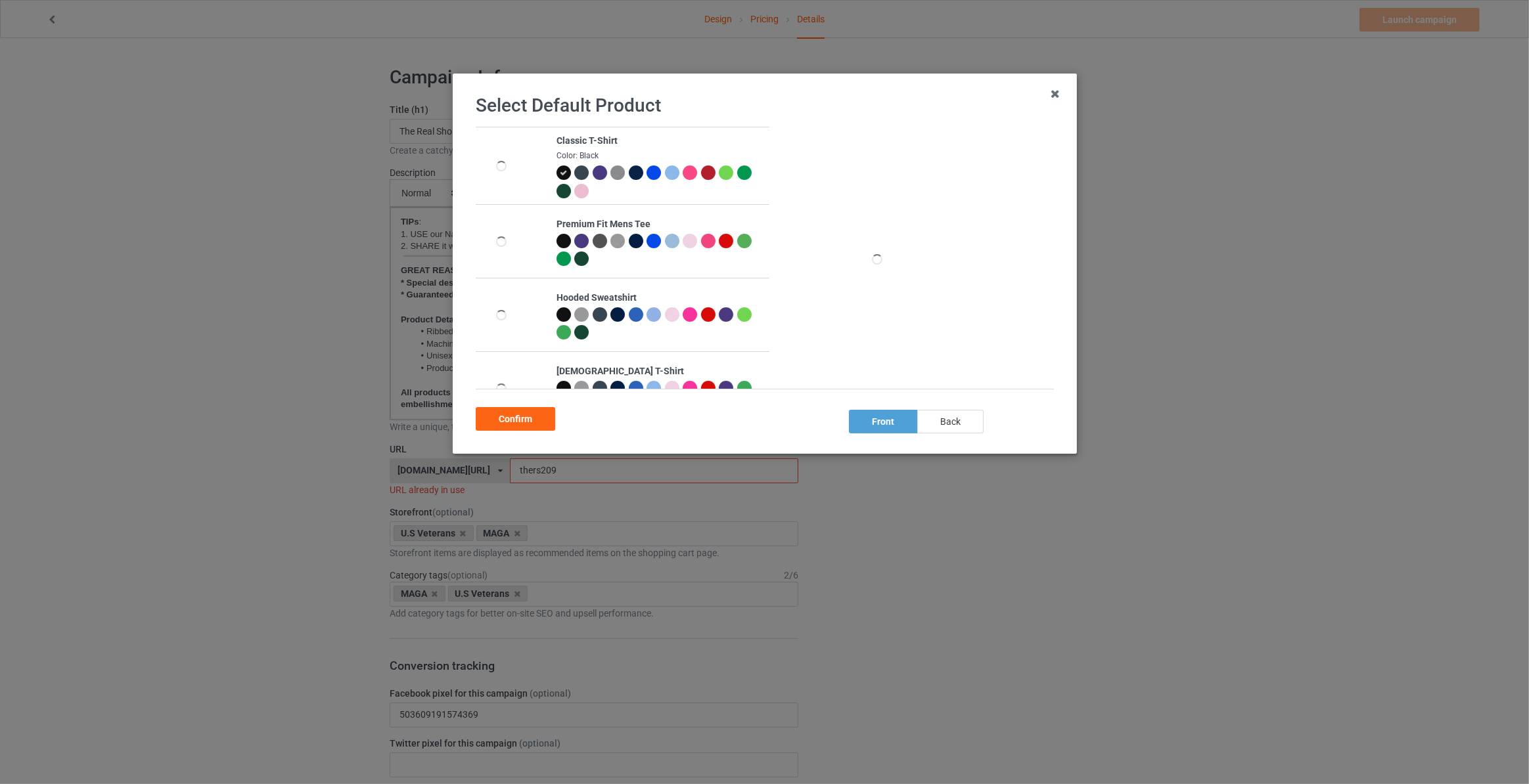
click at [941, 423] on div "back" at bounding box center [951, 421] width 67 height 24
click at [523, 421] on div "Confirm" at bounding box center [516, 419] width 80 height 24
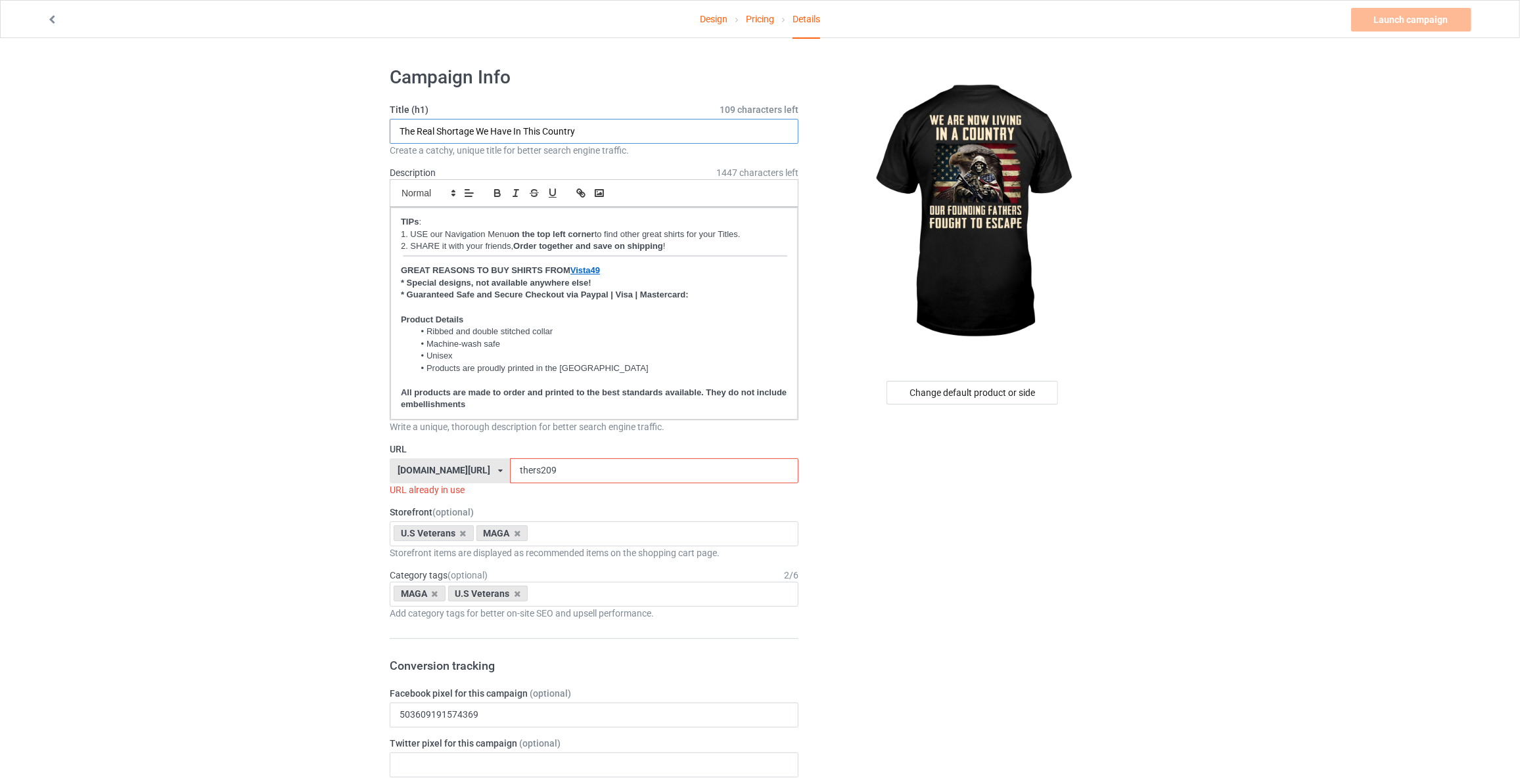
click at [581, 124] on input "The Real Shortage We Have In This Country" at bounding box center [593, 131] width 408 height 25
type input "We Are Now Living In A Country Our Founding Fathers Fought To Escape"
drag, startPoint x: 384, startPoint y: 469, endPoint x: 315, endPoint y: 468, distance: 69.0
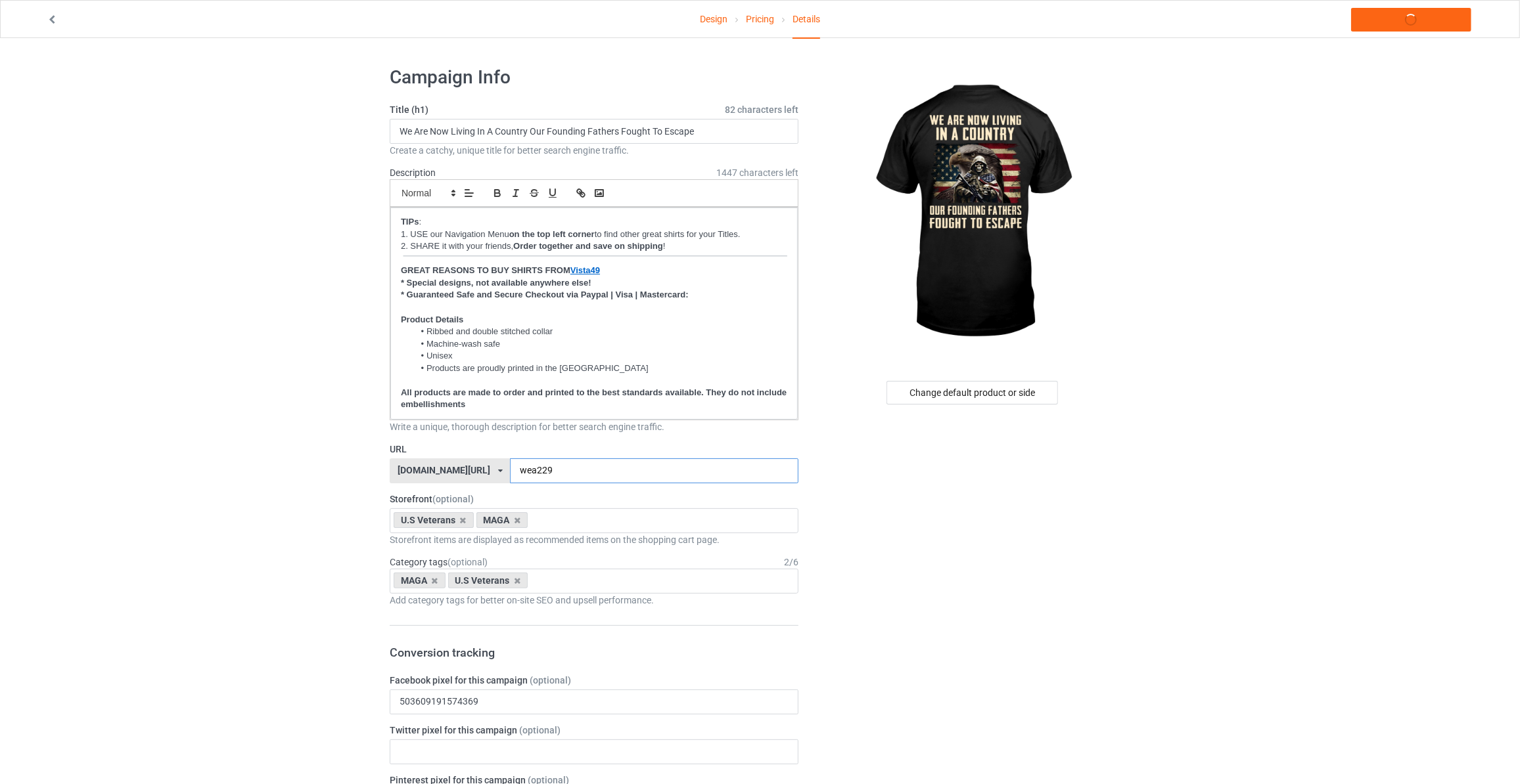
type input "wea229"
drag, startPoint x: 1302, startPoint y: 141, endPoint x: 1335, endPoint y: 3, distance: 141.9
click at [1385, 18] on link "Launch campaign" at bounding box center [1411, 19] width 120 height 24
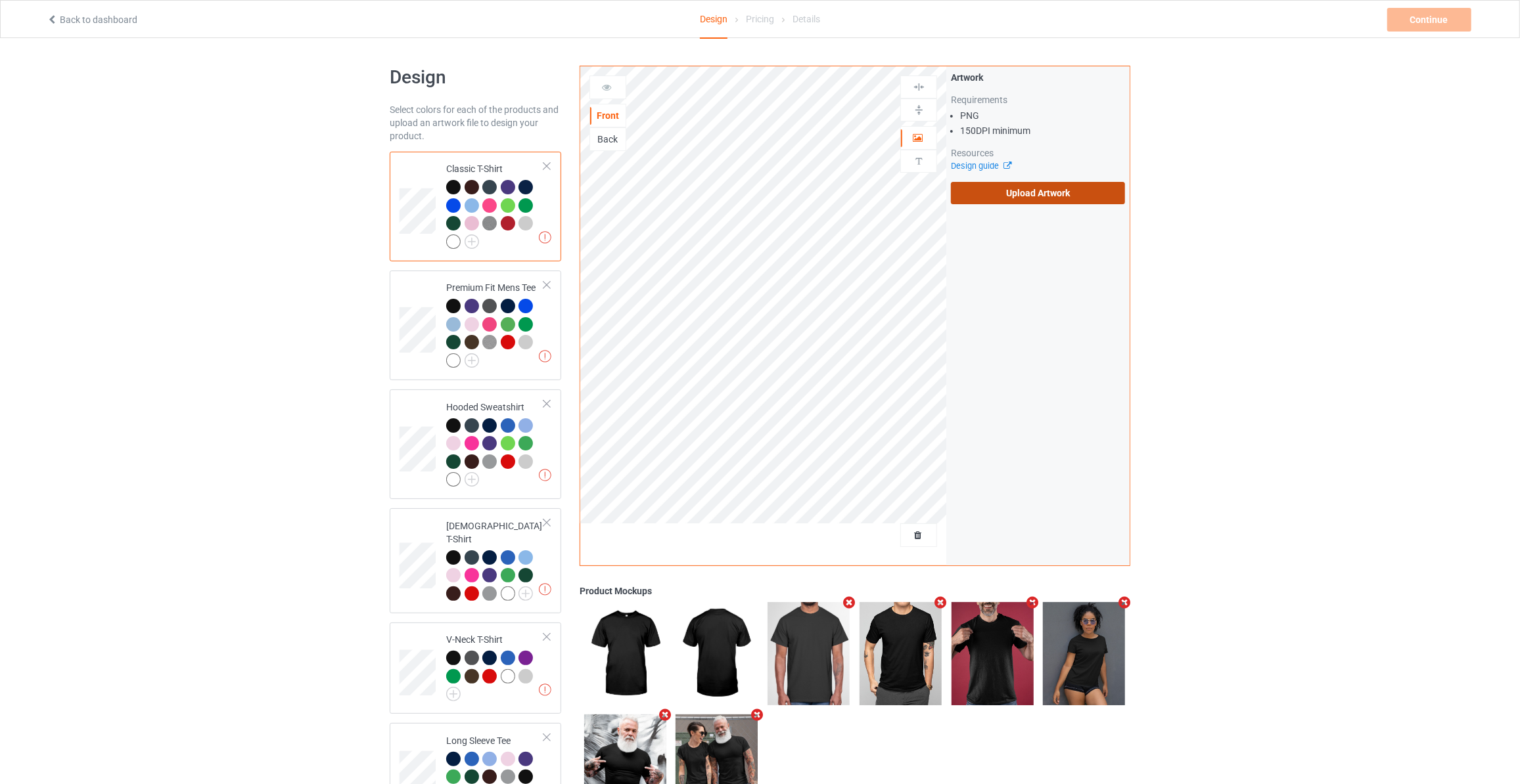
click at [1024, 184] on label "Upload Artwork" at bounding box center [1037, 192] width 174 height 22
click at [0, 0] on input "Upload Artwork" at bounding box center [0, 0] width 0 height 0
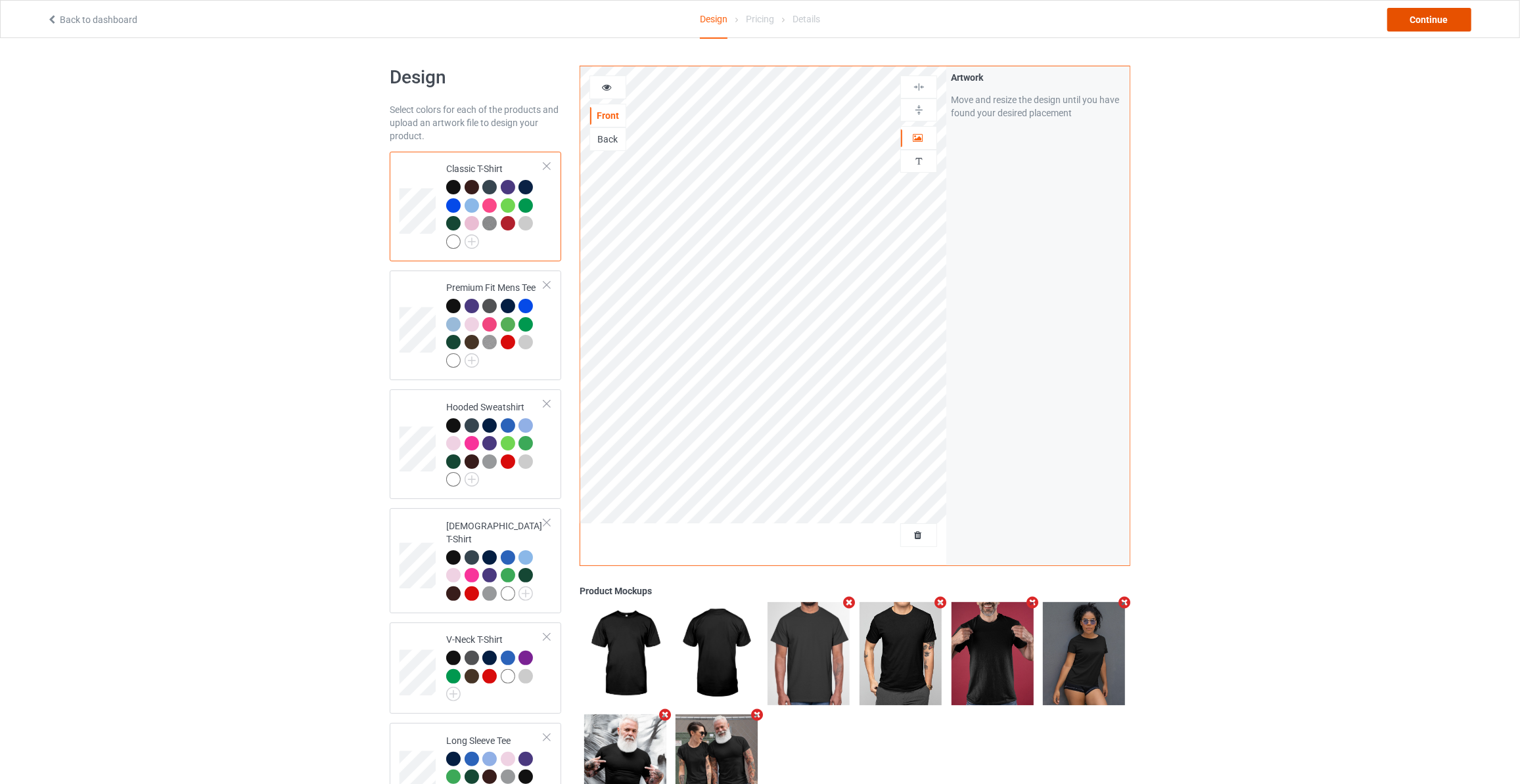
click at [1443, 20] on div "Continue" at bounding box center [1429, 19] width 84 height 24
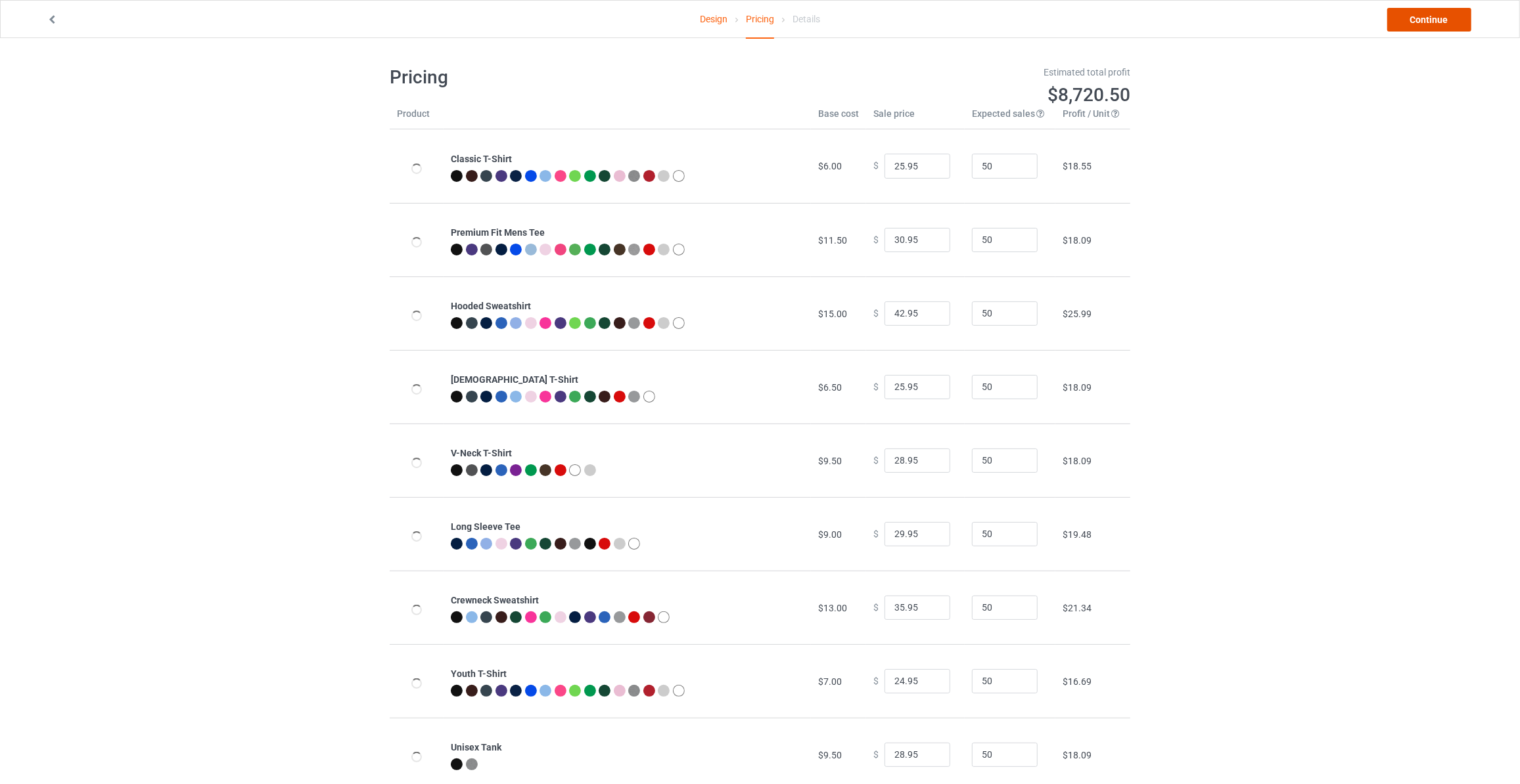
click at [1443, 20] on link "Continue" at bounding box center [1429, 19] width 84 height 24
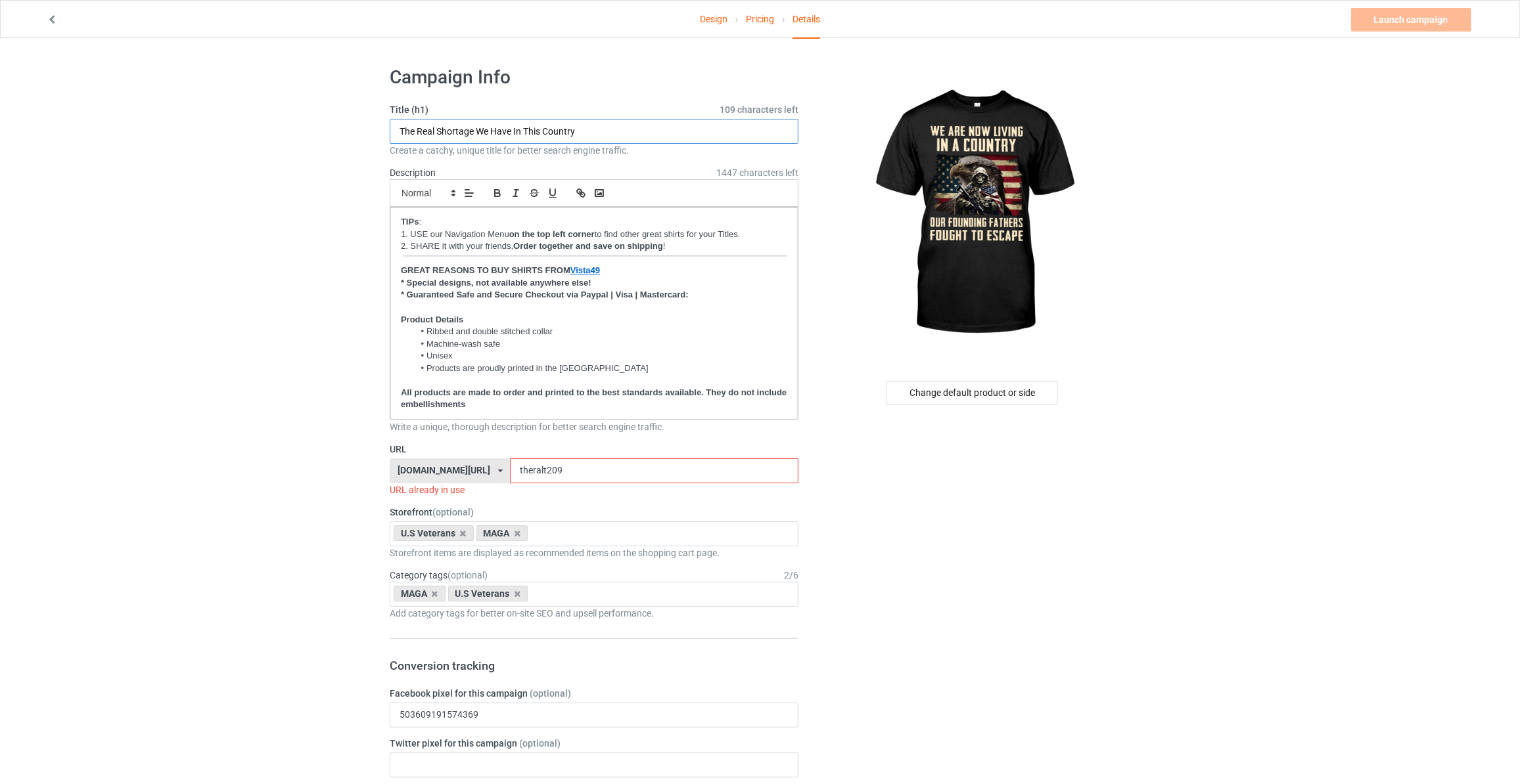
click at [577, 129] on input "The Real Shortage We Have In This Country" at bounding box center [593, 131] width 408 height 25
paste input "We Are Now Living In A Country Our Founding Fathers Fought To Escape"
type input "We Are Now Living In A Country Our Founding Fathers Fought To Escape"
drag, startPoint x: 534, startPoint y: 465, endPoint x: 216, endPoint y: 465, distance: 318.0
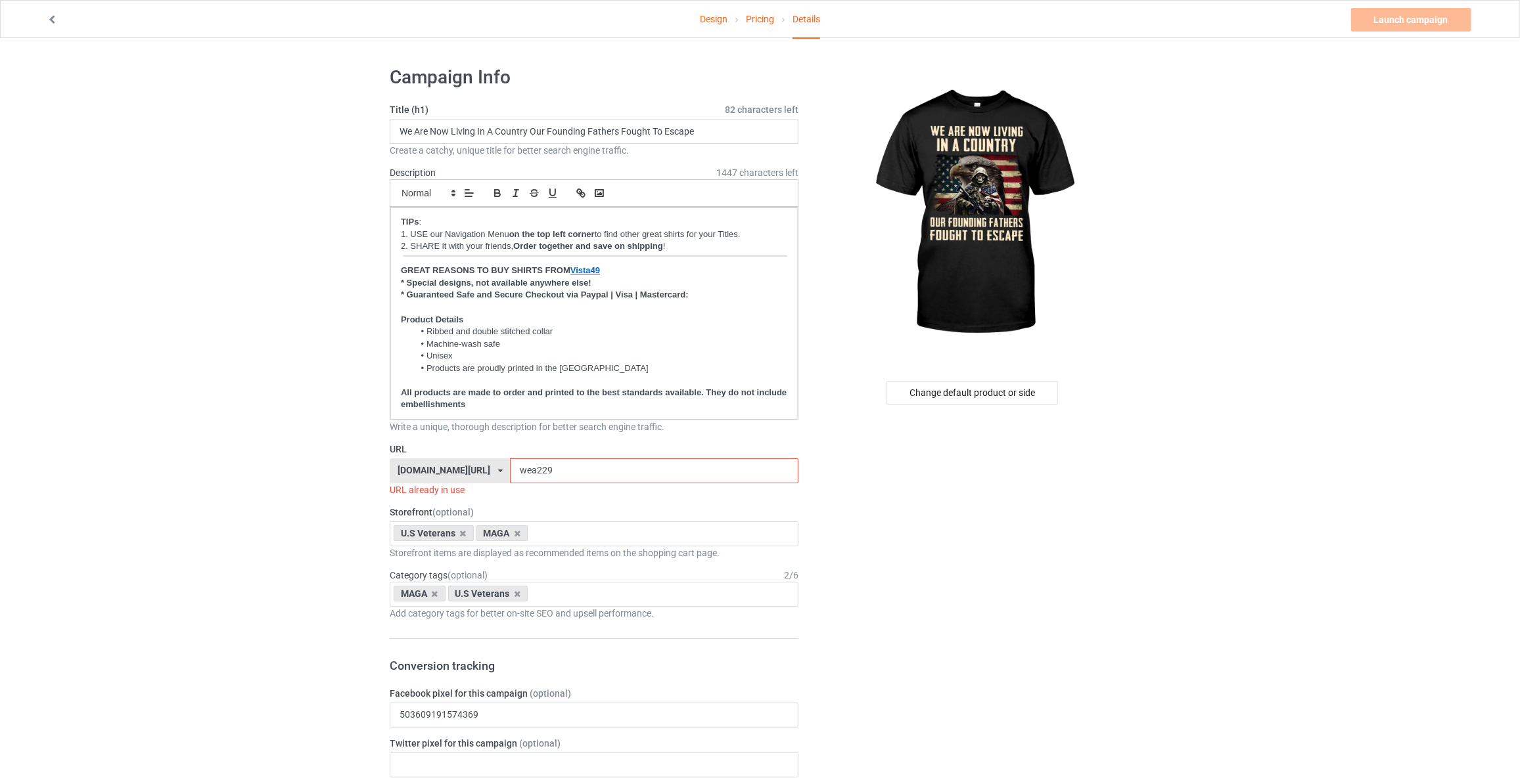
click at [510, 465] on input "wea229" at bounding box center [654, 471] width 287 height 25
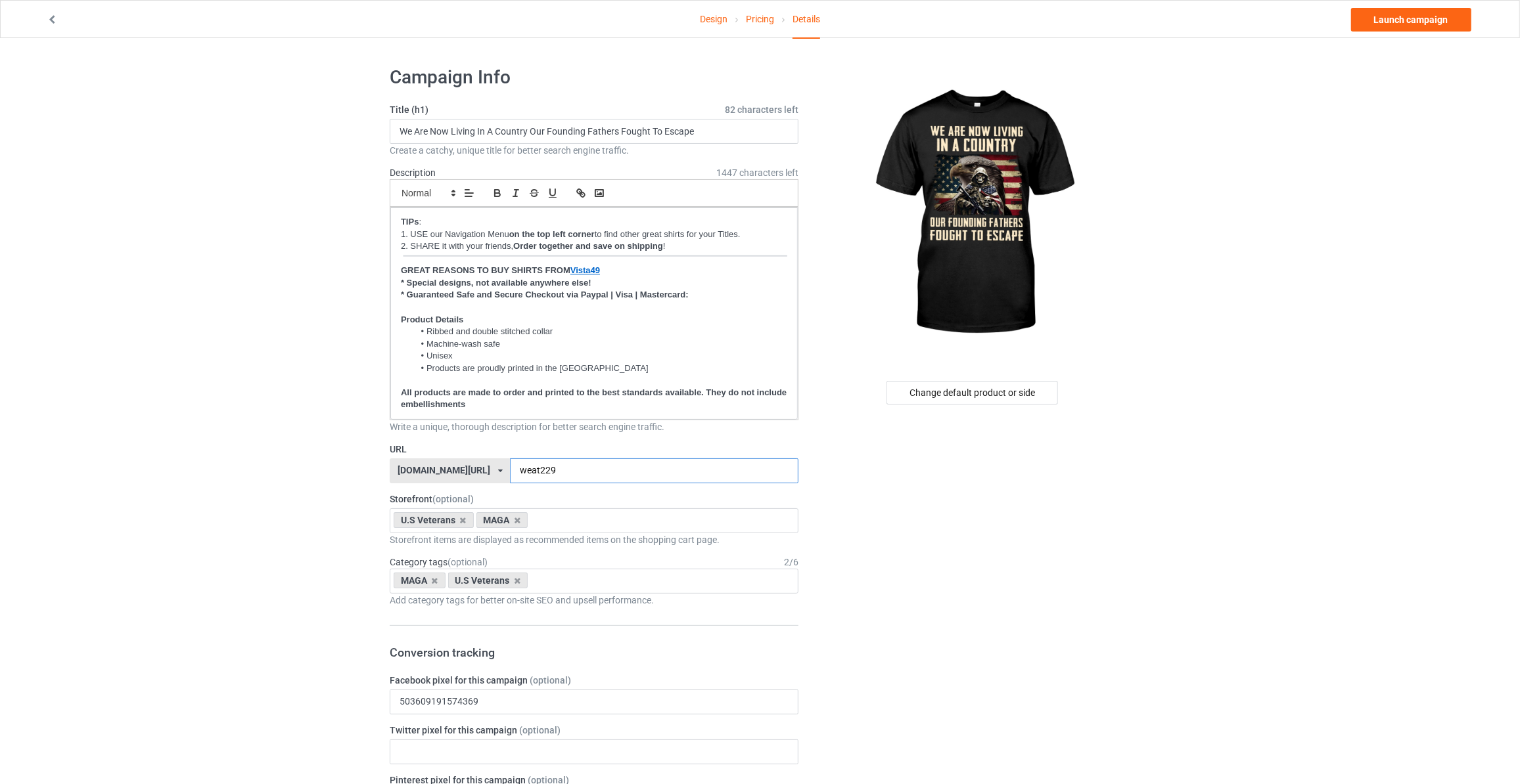
type input "weat229"
click at [1421, 19] on link "Launch campaign" at bounding box center [1411, 19] width 120 height 24
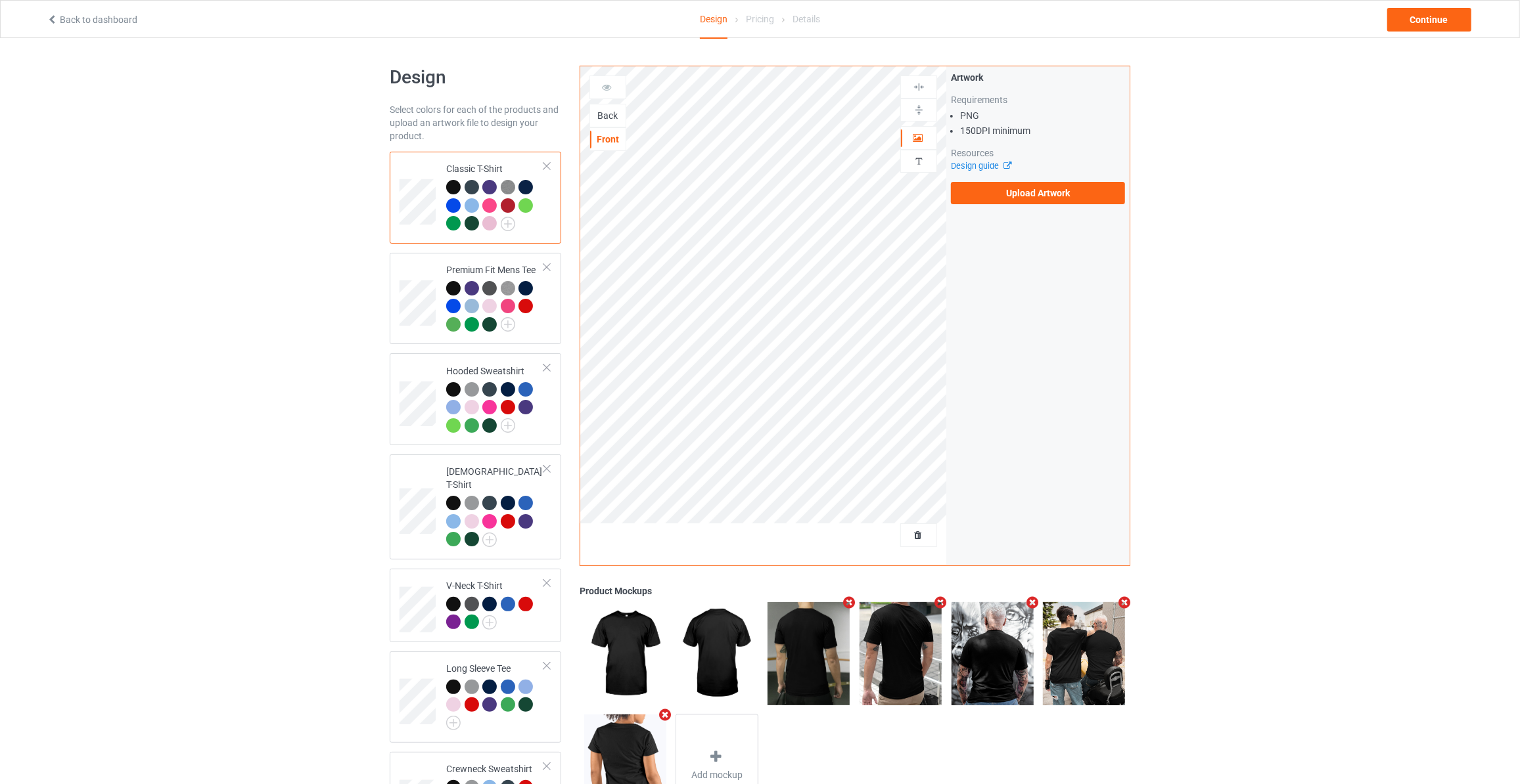
click at [603, 107] on div "Back" at bounding box center [607, 115] width 37 height 24
click at [603, 114] on div "Back" at bounding box center [607, 116] width 35 height 13
click at [1026, 194] on label "Upload Artwork" at bounding box center [1037, 192] width 174 height 22
click at [0, 0] on input "Upload Artwork" at bounding box center [0, 0] width 0 height 0
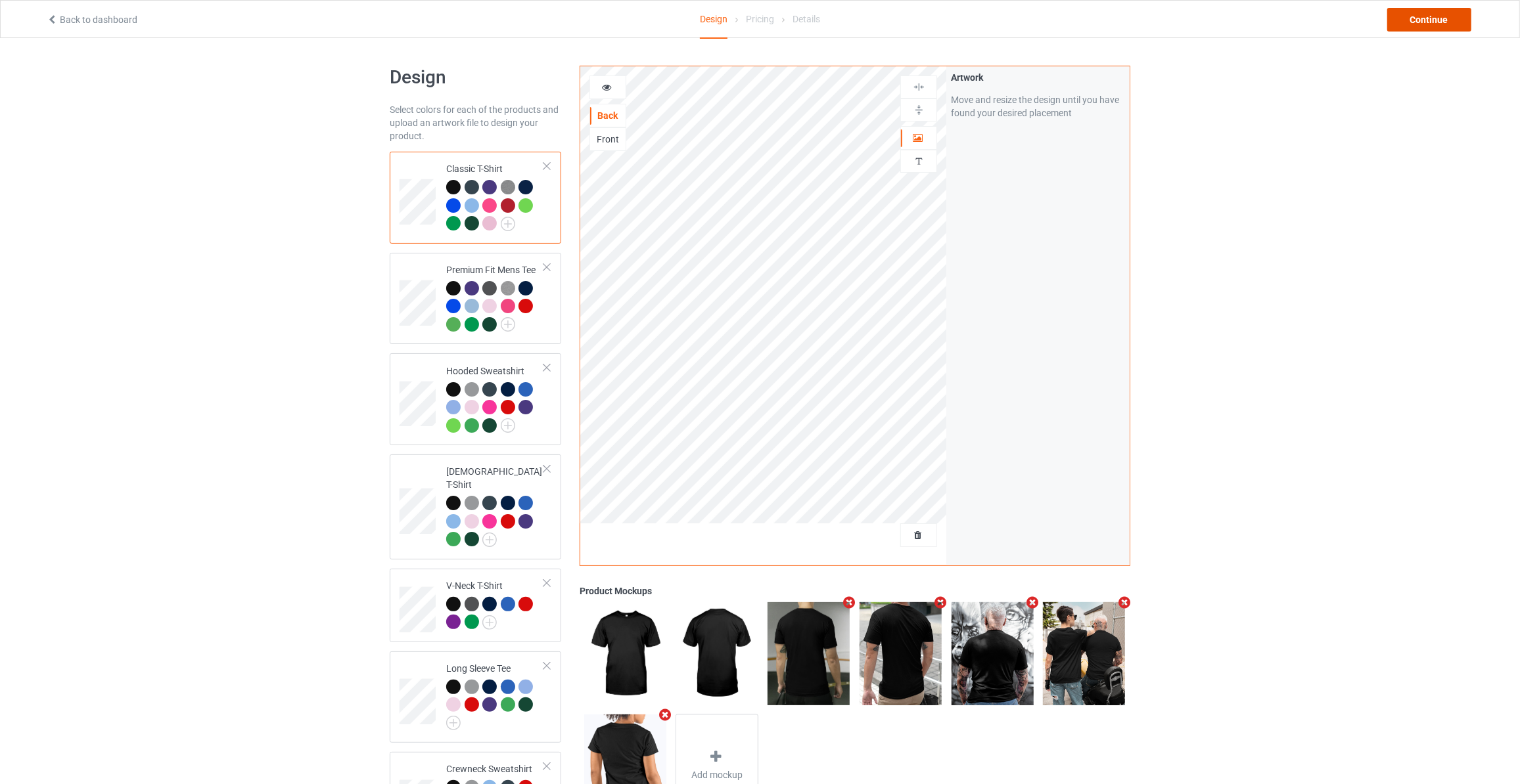
click at [1417, 9] on div "Continue" at bounding box center [1429, 19] width 84 height 24
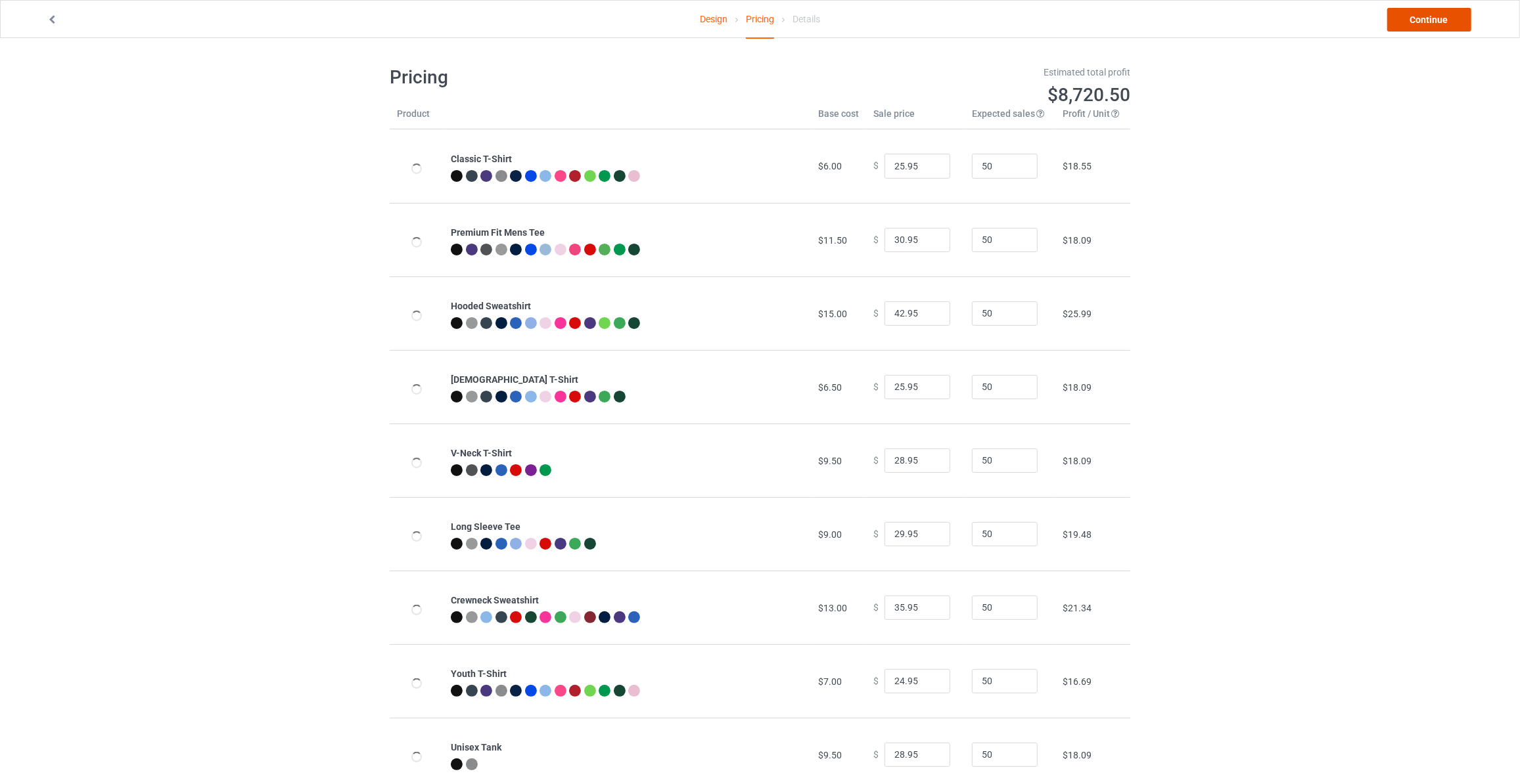
click at [1417, 9] on link "Continue" at bounding box center [1429, 19] width 84 height 24
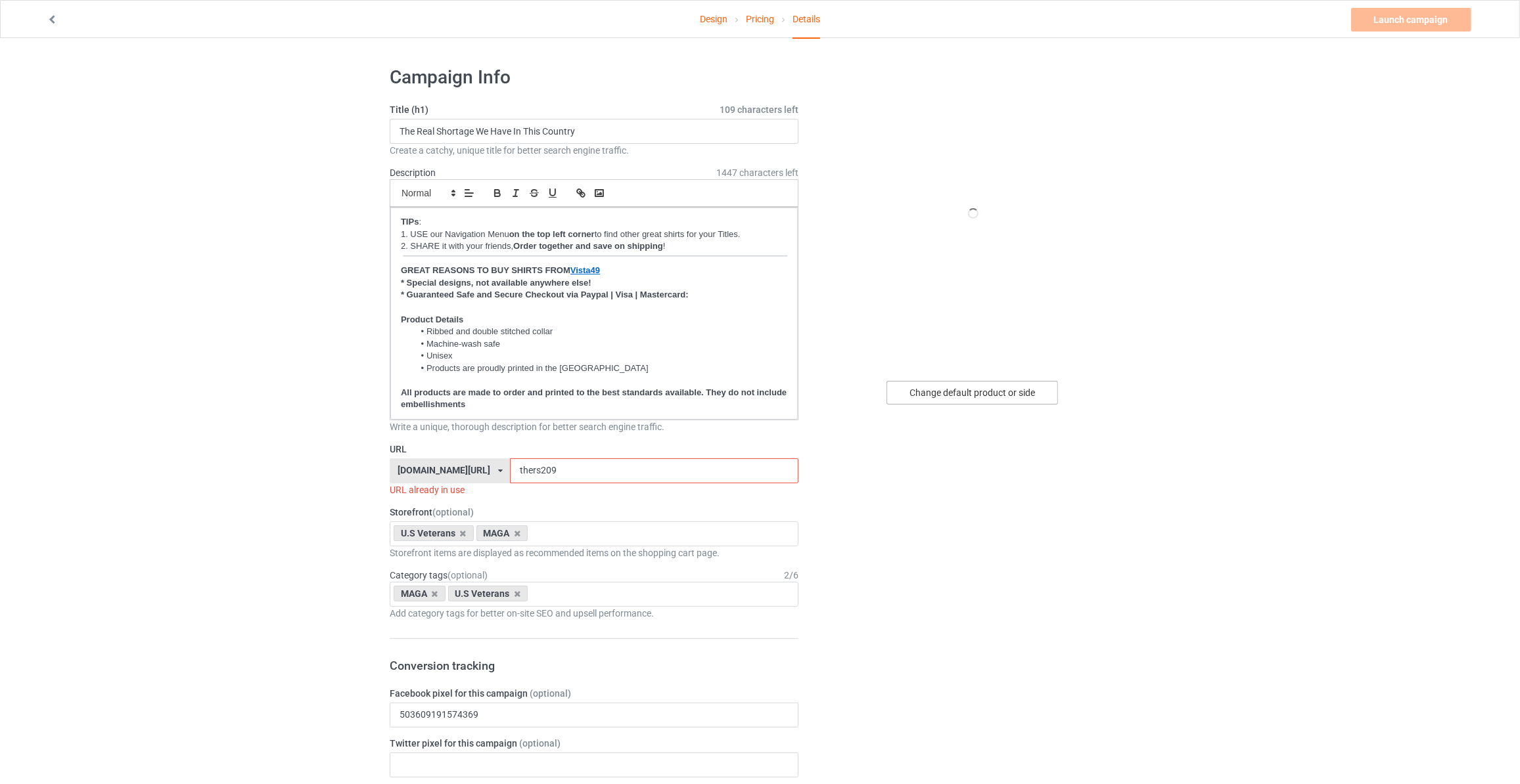
click at [996, 396] on div "Change default product or side" at bounding box center [972, 392] width 171 height 24
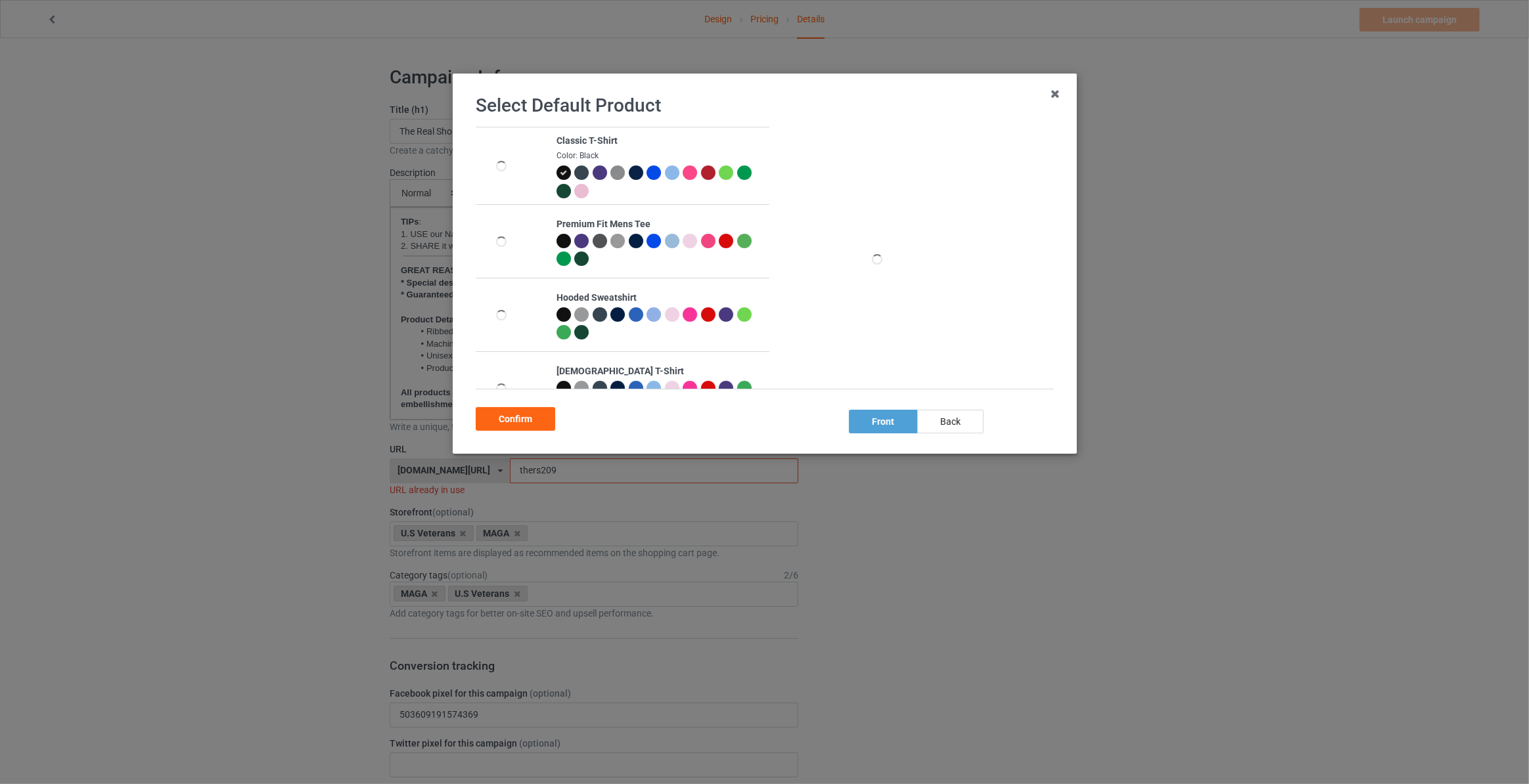
drag, startPoint x: 995, startPoint y: 396, endPoint x: 746, endPoint y: 428, distance: 251.0
click at [955, 425] on div "back" at bounding box center [951, 421] width 67 height 24
click at [500, 417] on div "Confirm" at bounding box center [516, 419] width 80 height 24
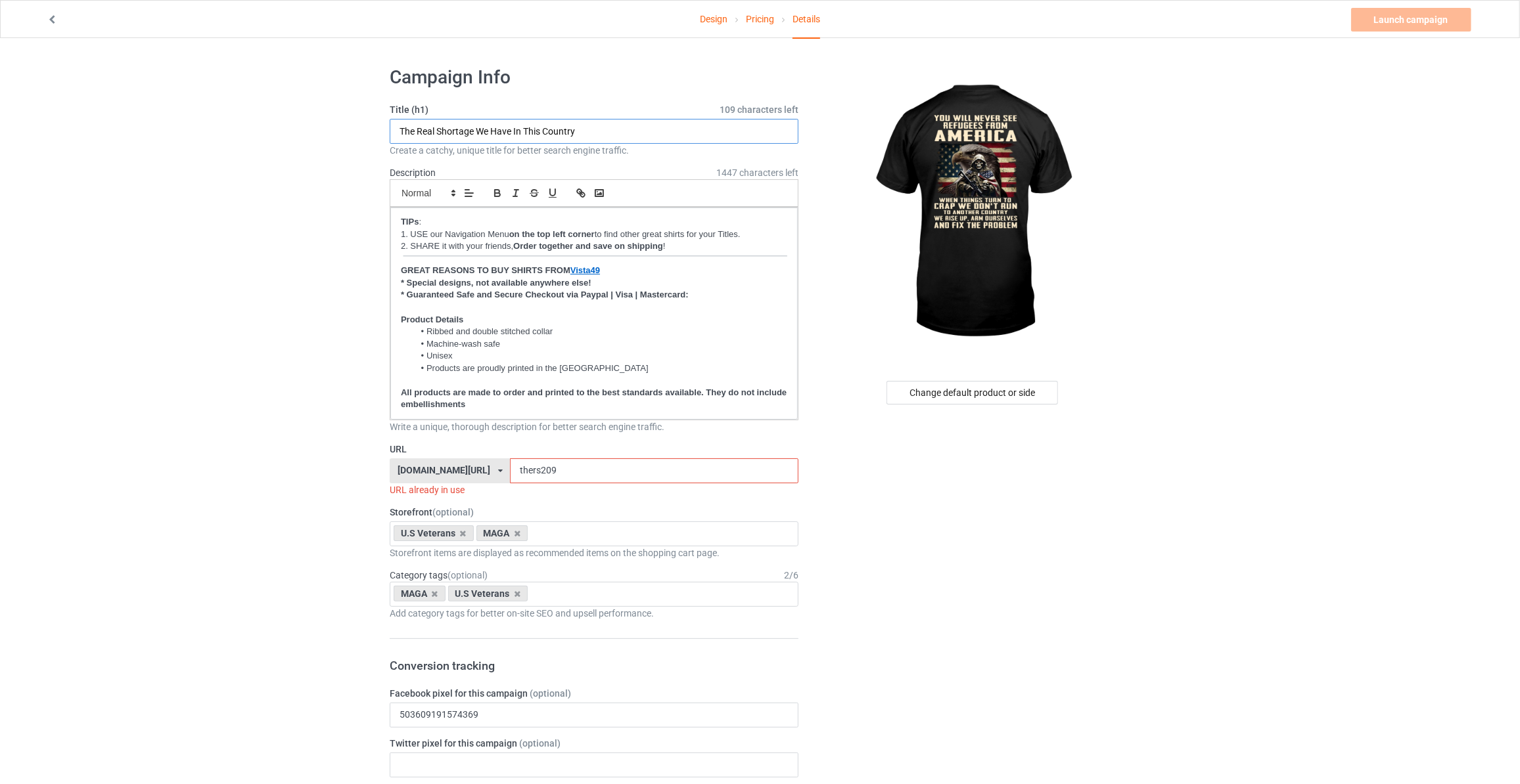
drag, startPoint x: 632, startPoint y: 136, endPoint x: -108, endPoint y: 90, distance: 741.4
click at [0, 90] on html "Design Pricing Details Launch campaign Invalid campaign URL Campaign Info Title…" at bounding box center [760, 392] width 1520 height 784
type input "You Will Never See Refugees From [GEOGRAPHIC_DATA]"
drag, startPoint x: 181, startPoint y: 370, endPoint x: 348, endPoint y: 418, distance: 173.8
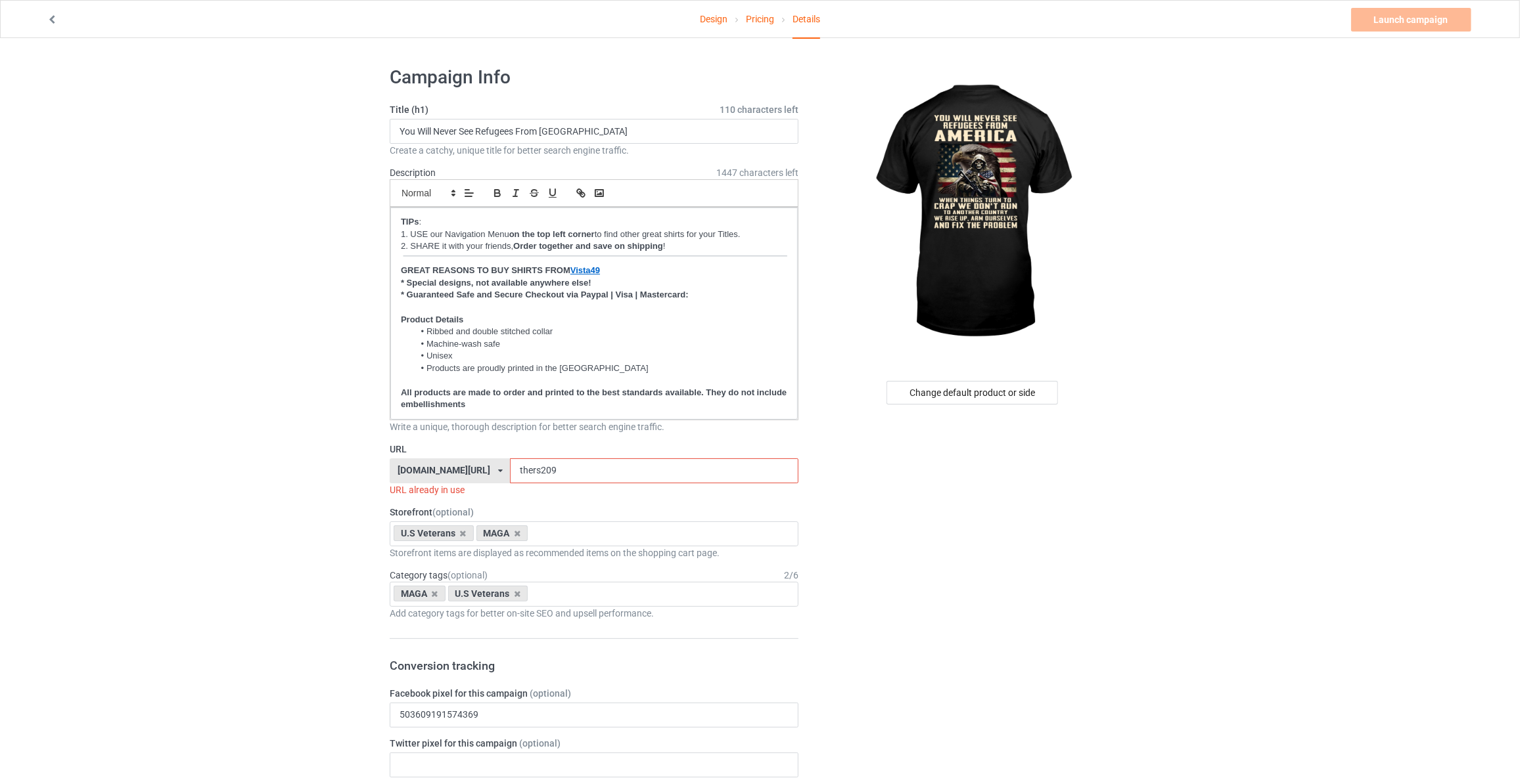
drag, startPoint x: 546, startPoint y: 464, endPoint x: 61, endPoint y: 441, distance: 485.5
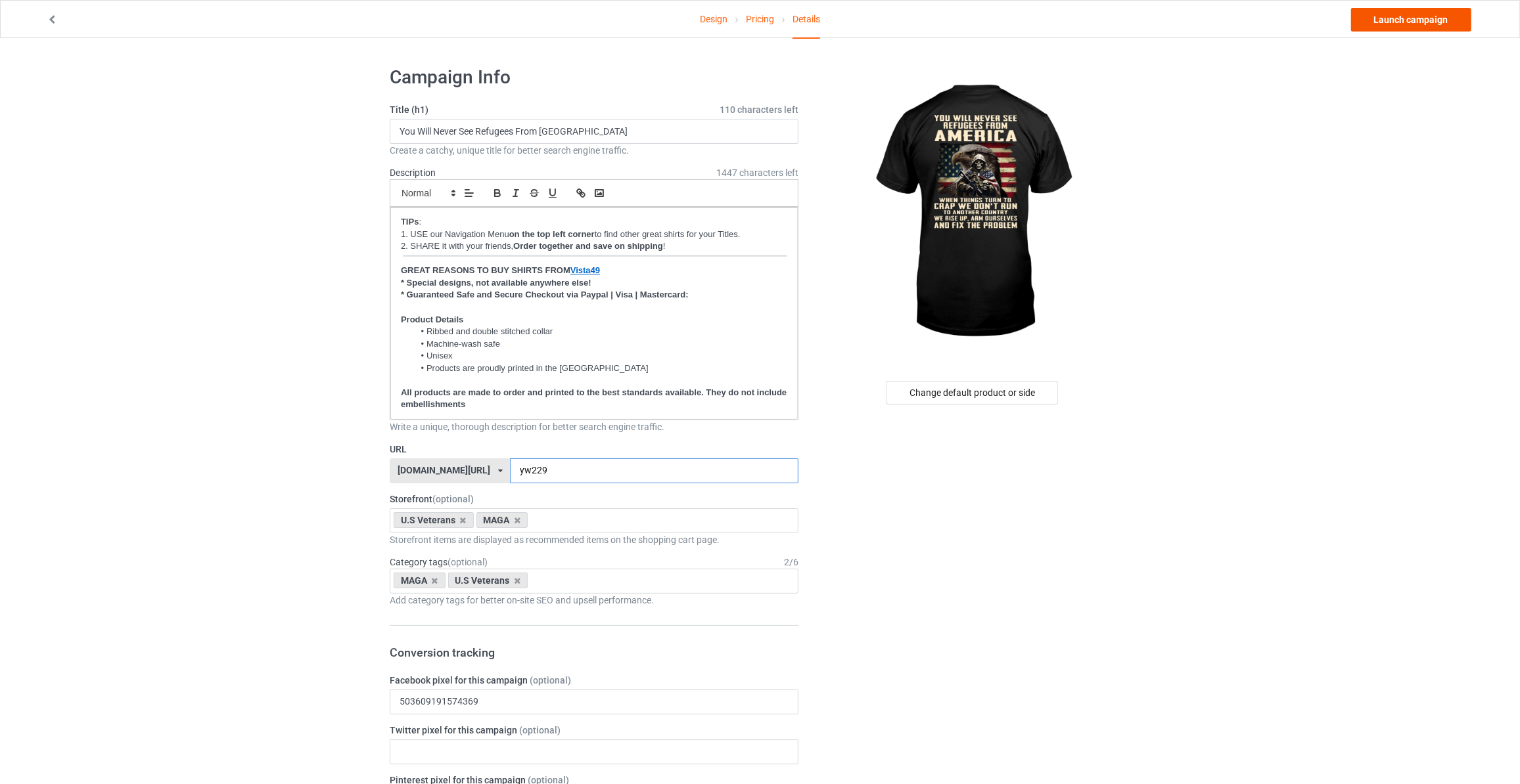
type input "yw229"
click at [1427, 22] on link "Launch campaign" at bounding box center [1411, 19] width 120 height 24
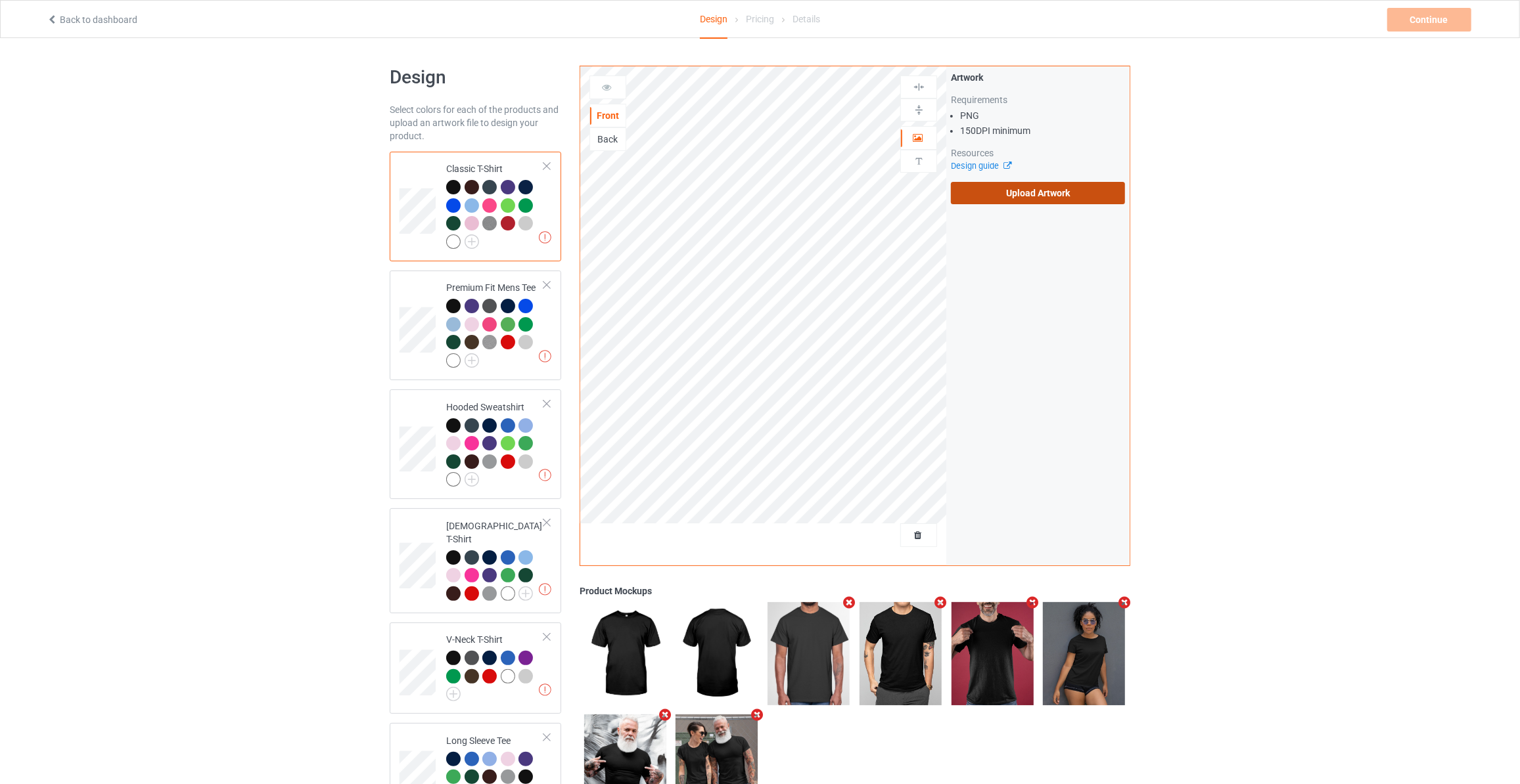
click at [984, 183] on label "Upload Artwork" at bounding box center [1037, 192] width 174 height 22
click at [0, 0] on input "Upload Artwork" at bounding box center [0, 0] width 0 height 0
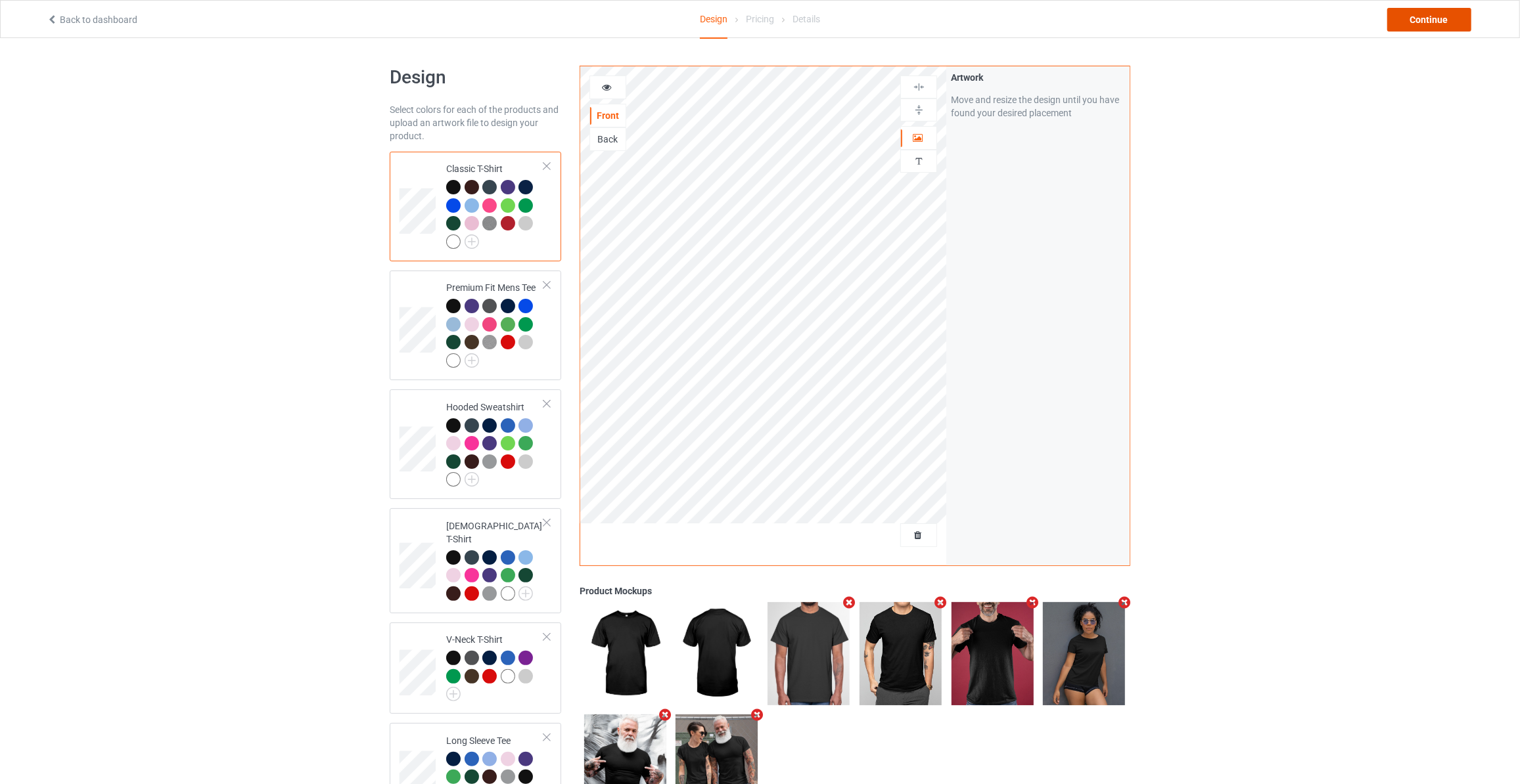
click at [1421, 25] on div "Continue" at bounding box center [1429, 19] width 84 height 24
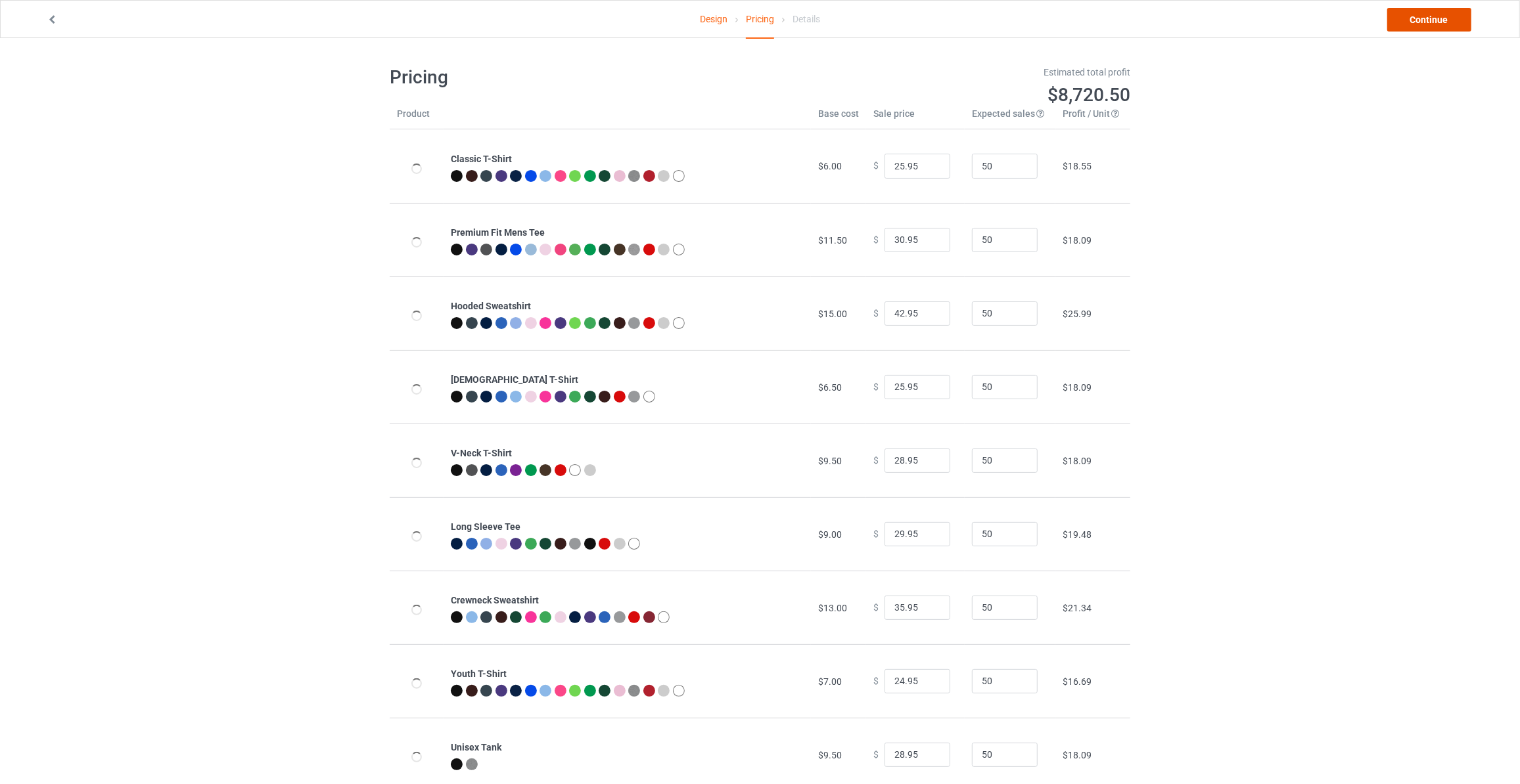
click at [1421, 25] on link "Continue" at bounding box center [1429, 19] width 84 height 24
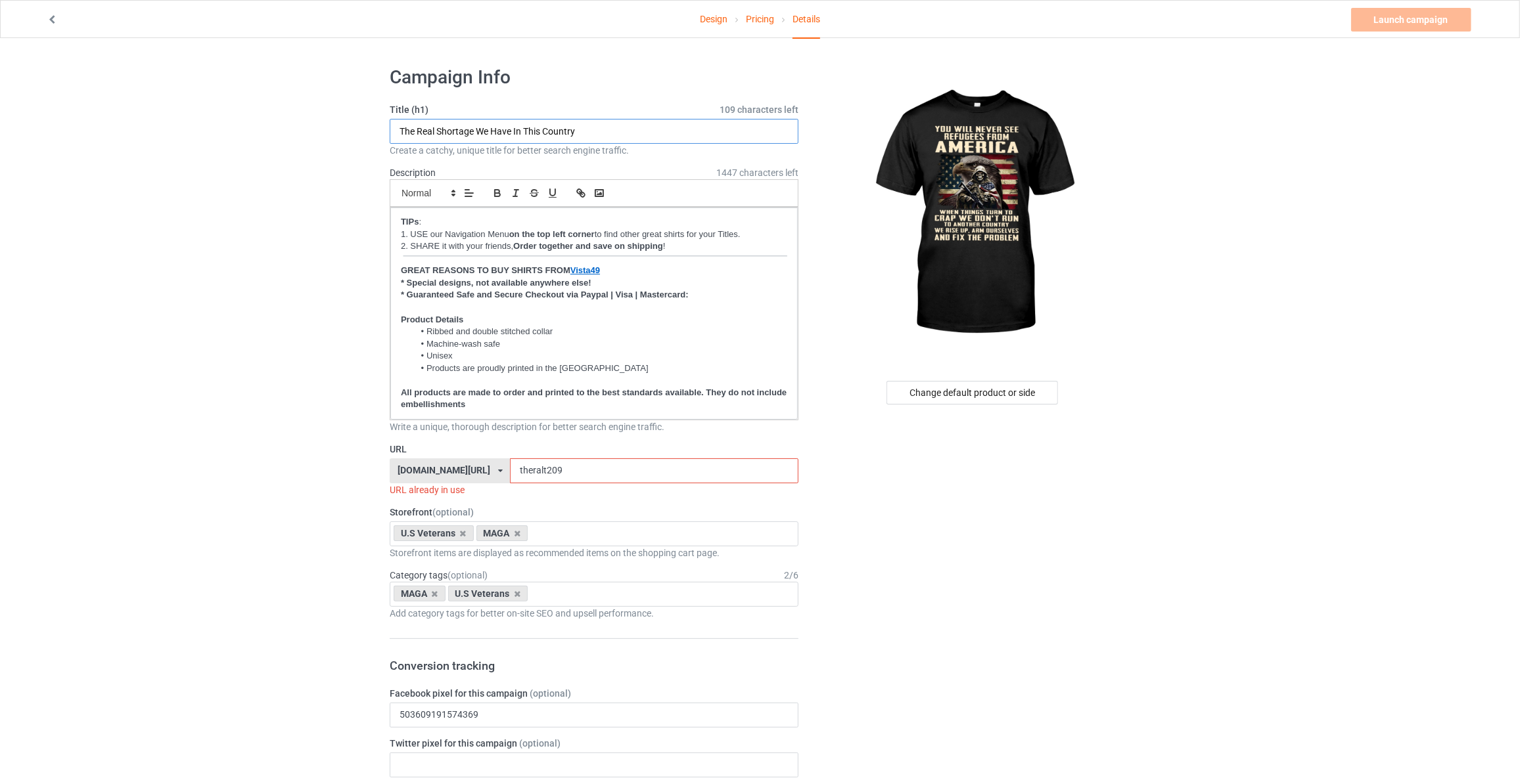
click at [584, 127] on input "The Real Shortage We Have In This Country" at bounding box center [593, 131] width 408 height 25
paste input "You Will Never See Refugees From America"
type input "You Will Never See Refugees From America"
drag, startPoint x: 541, startPoint y: 467, endPoint x: 184, endPoint y: 458, distance: 357.1
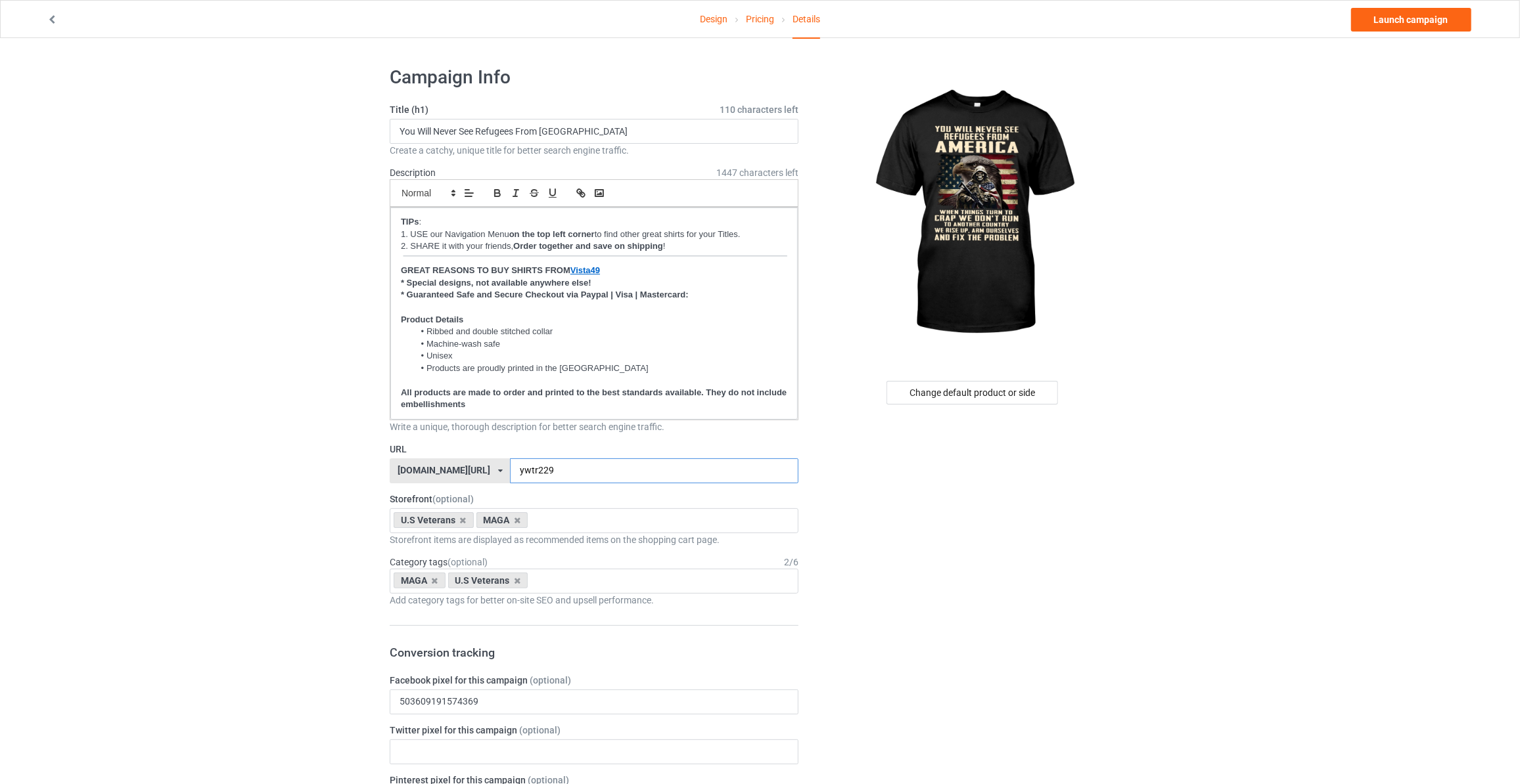
type input "ywtr229"
click at [1411, 17] on link "Launch campaign" at bounding box center [1411, 19] width 120 height 24
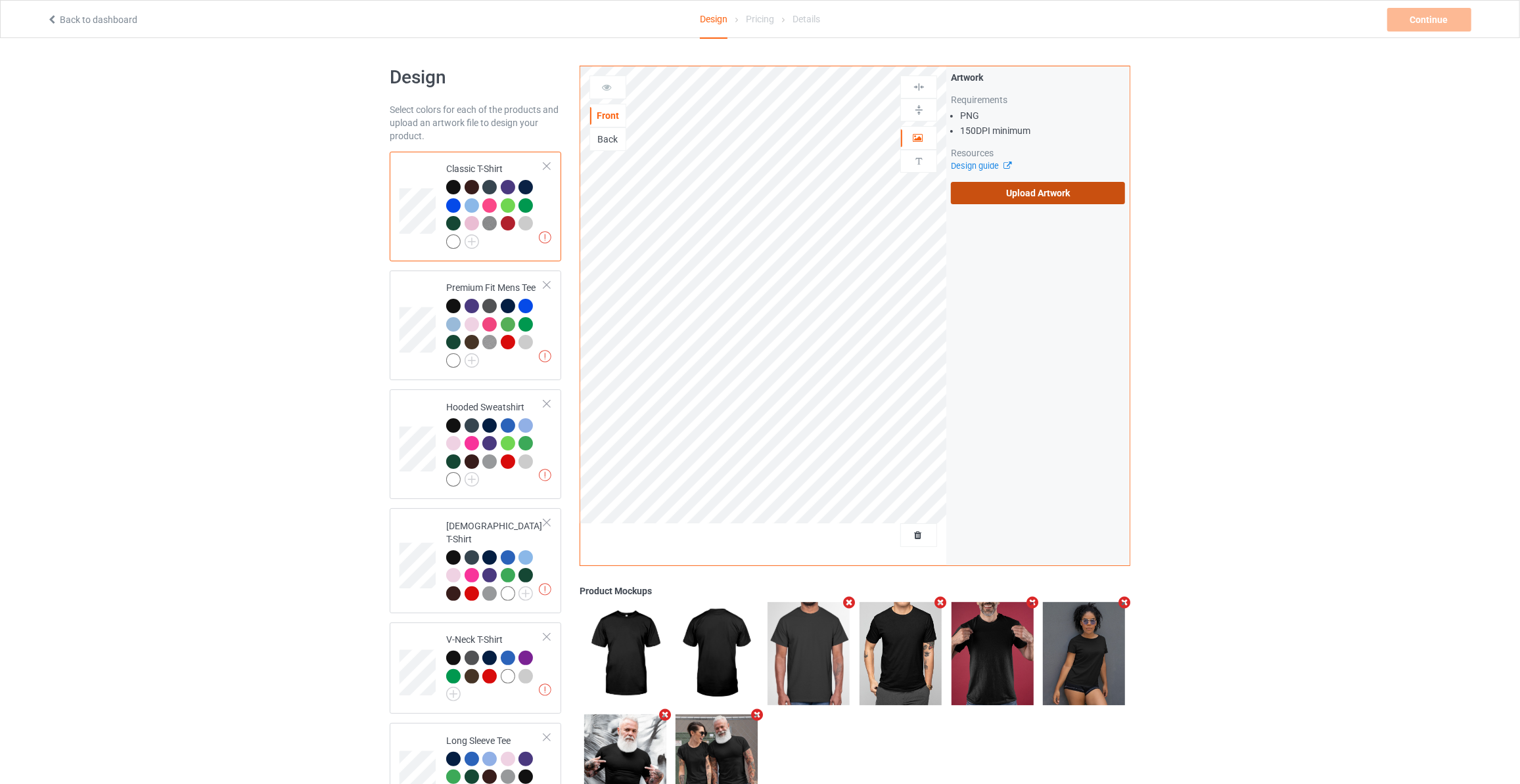
click at [1052, 182] on label "Upload Artwork" at bounding box center [1037, 192] width 174 height 22
click at [0, 0] on input "Upload Artwork" at bounding box center [0, 0] width 0 height 0
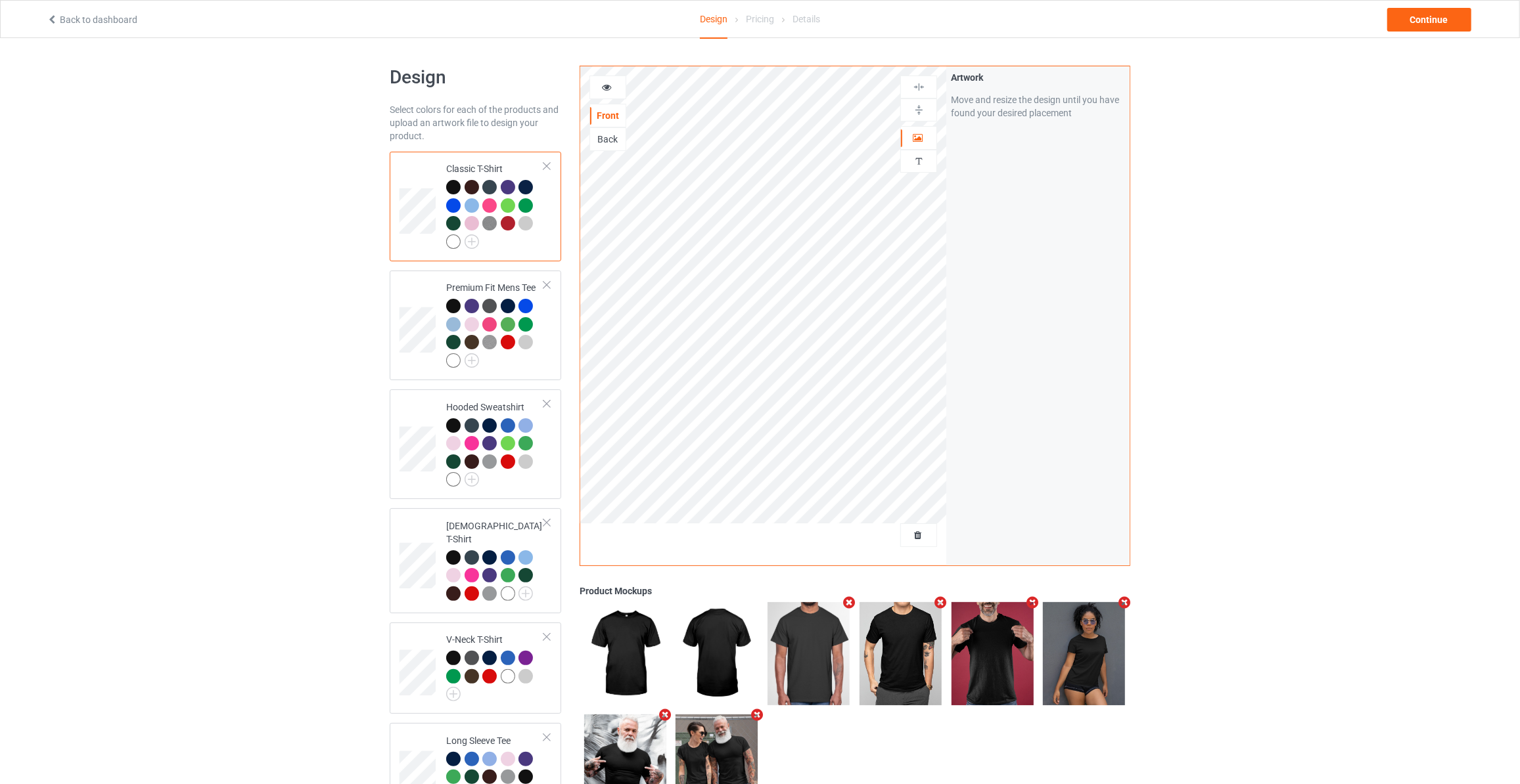
click at [1435, 1] on div "Back to dashboard Design Pricing Details Continue" at bounding box center [760, 19] width 1445 height 37
click at [1430, 16] on div "Continue" at bounding box center [1429, 19] width 84 height 24
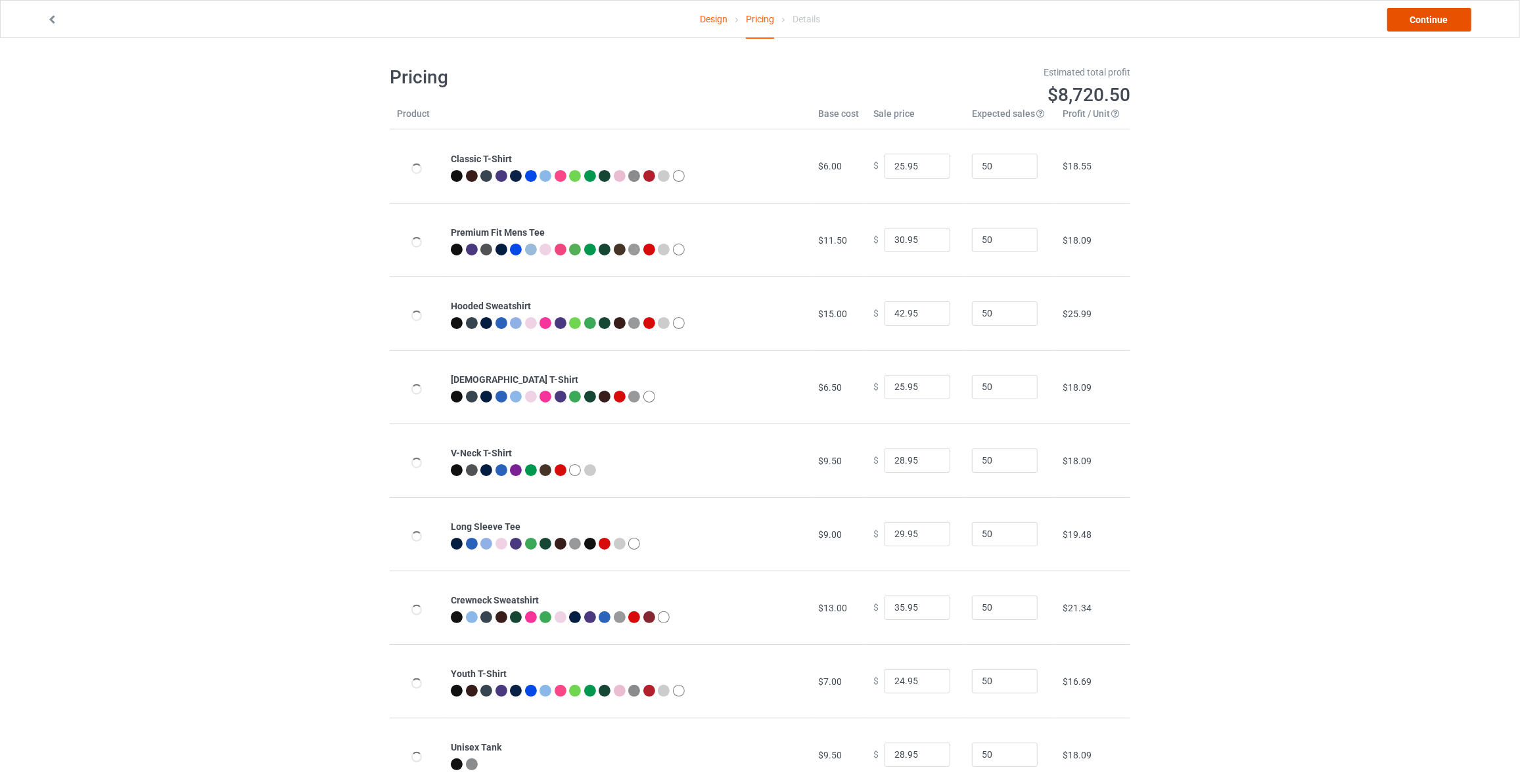
click at [1430, 16] on link "Continue" at bounding box center [1429, 19] width 84 height 24
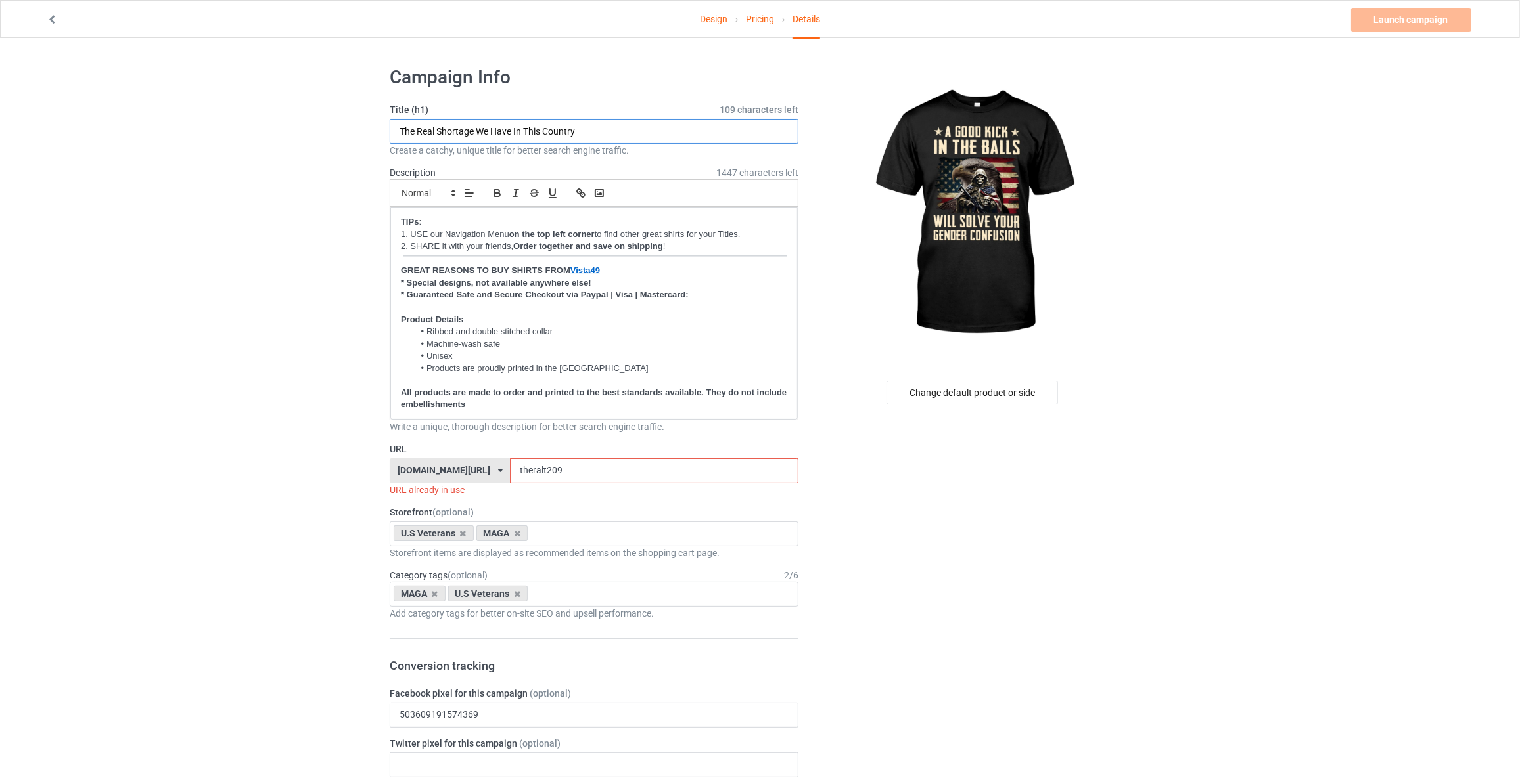
drag, startPoint x: 419, startPoint y: 130, endPoint x: -128, endPoint y: 109, distance: 547.4
click at [0, 109] on html "Design Pricing Details Launch campaign Invalid campaign URL Campaign Info Title…" at bounding box center [760, 392] width 1520 height 784
type input "A Good Kick In The Balls Will Solve Your Gender Confusion"
drag, startPoint x: 544, startPoint y: 465, endPoint x: 147, endPoint y: 424, distance: 399.1
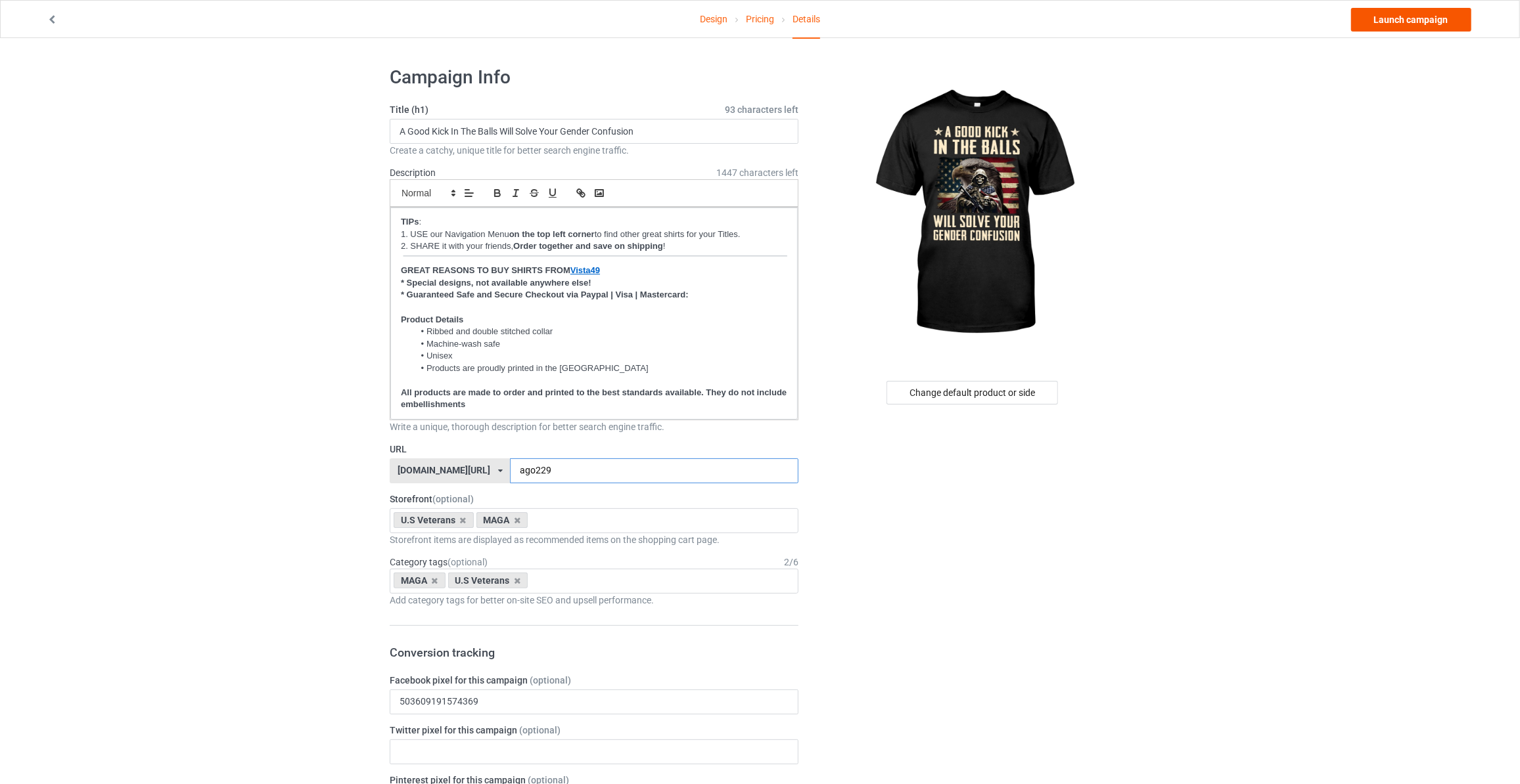
type input "ago229"
click at [1430, 10] on link "Launch campaign" at bounding box center [1411, 19] width 120 height 24
